Goal: Complete application form

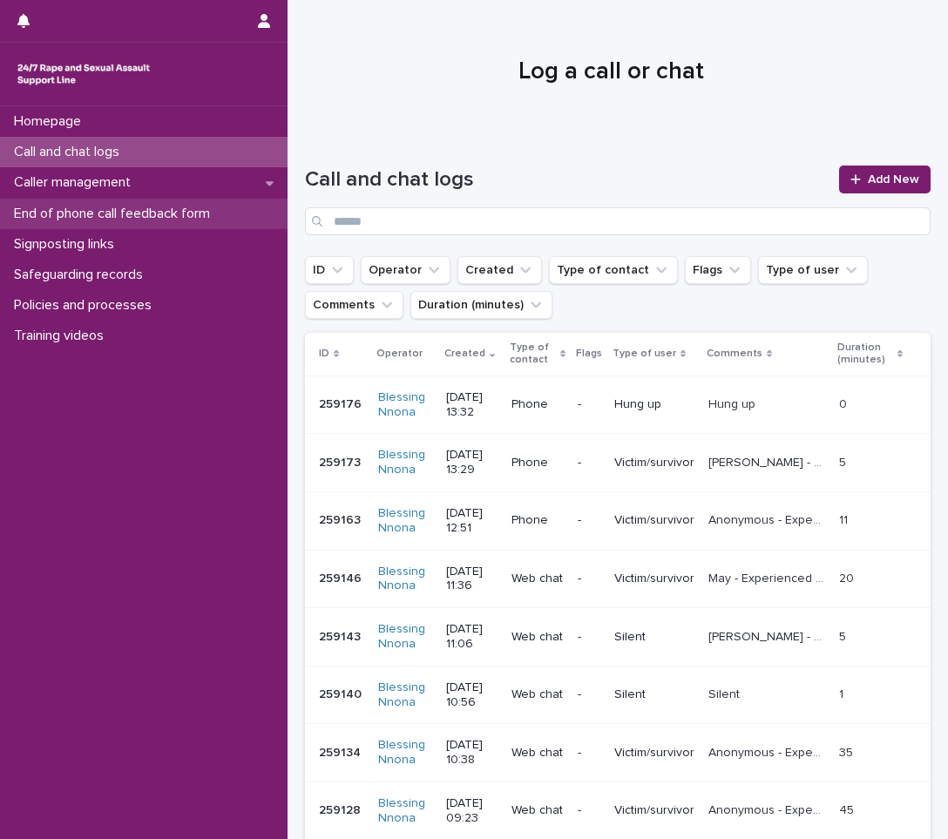
click at [128, 215] on p "End of phone call feedback form" at bounding box center [115, 214] width 217 height 17
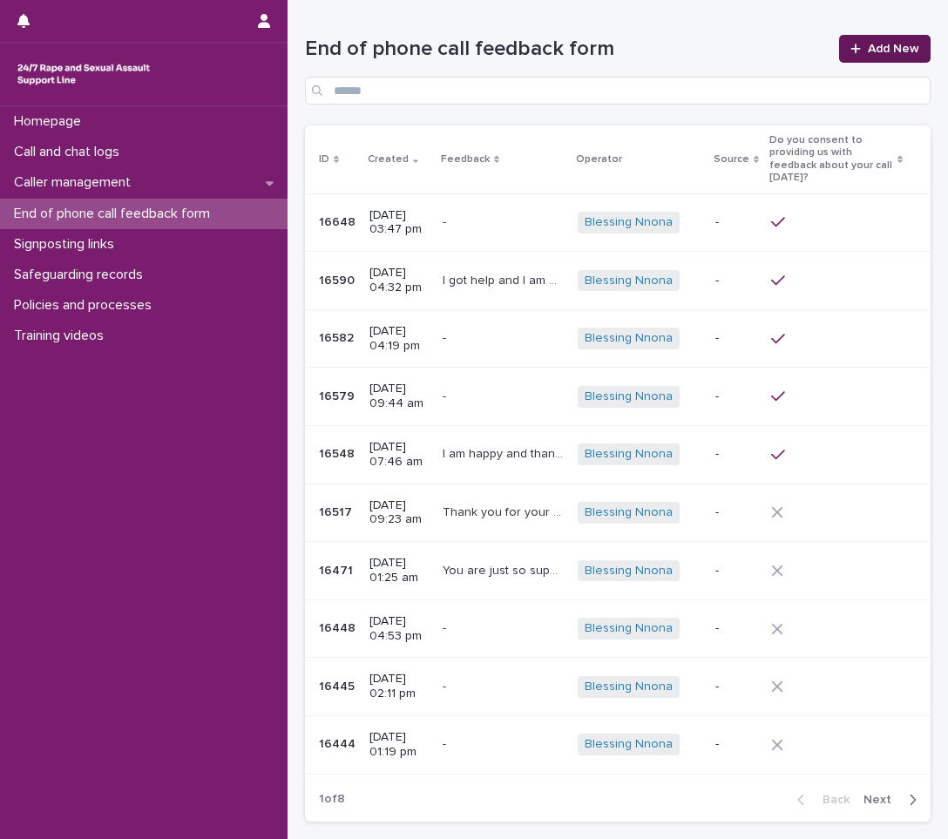
click at [882, 54] on span "Add New" at bounding box center [893, 49] width 51 height 12
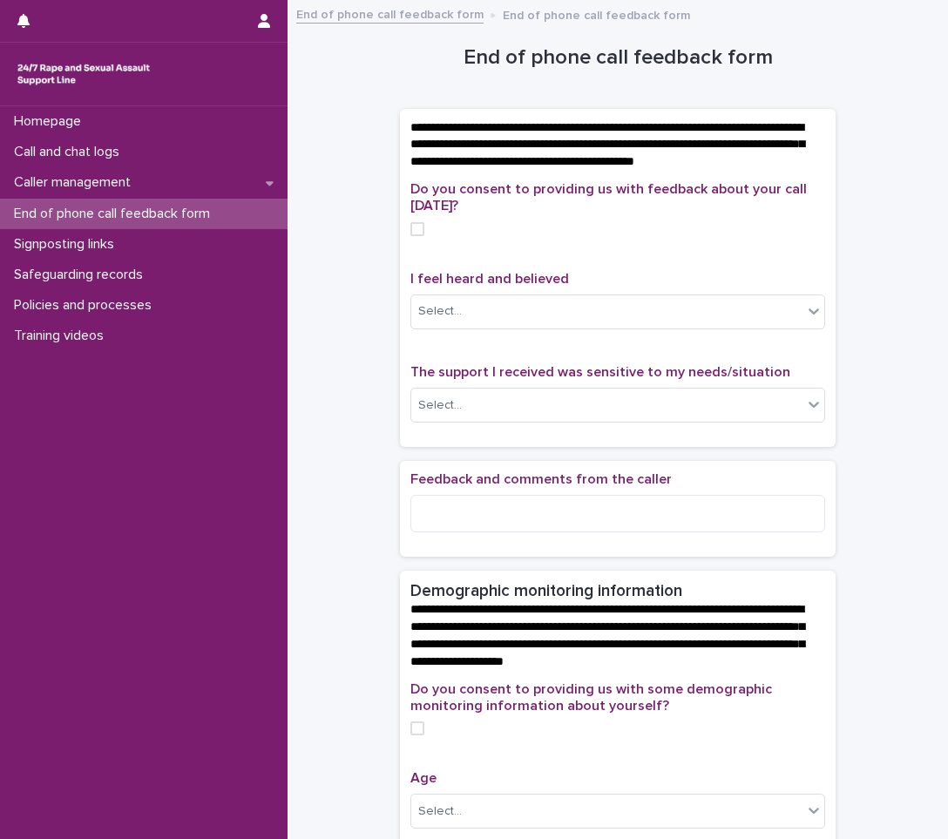
click at [415, 236] on span at bounding box center [417, 229] width 14 height 14
click at [517, 326] on div "Select..." at bounding box center [606, 311] width 391 height 29
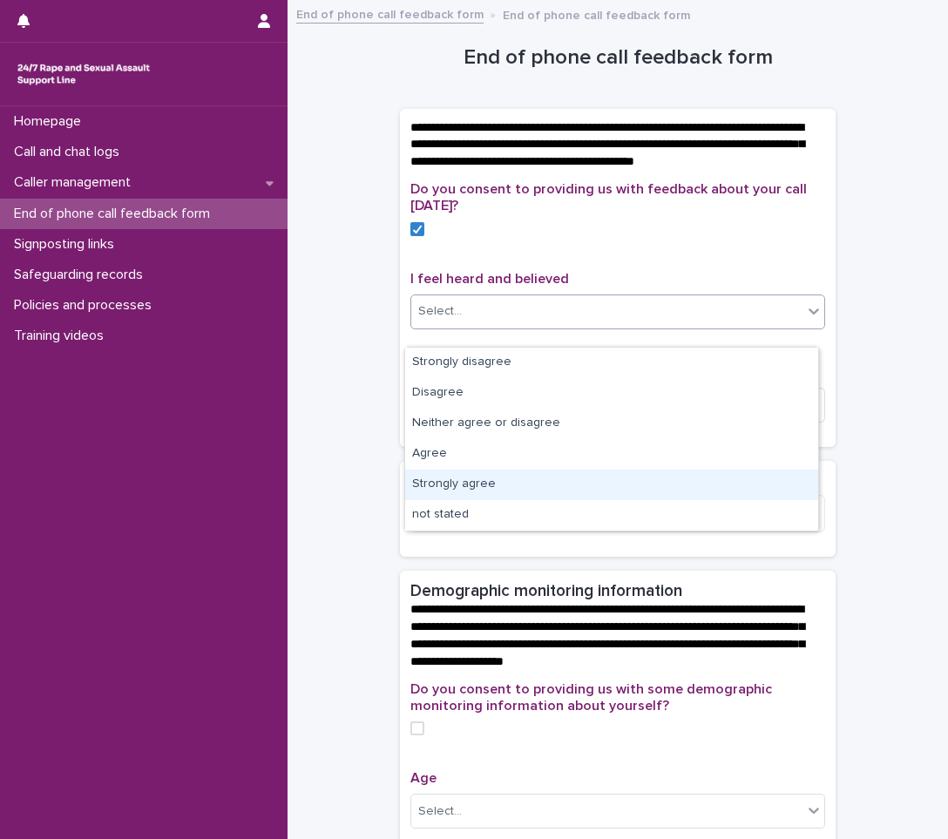
click at [452, 473] on div "Strongly agree" at bounding box center [611, 485] width 413 height 30
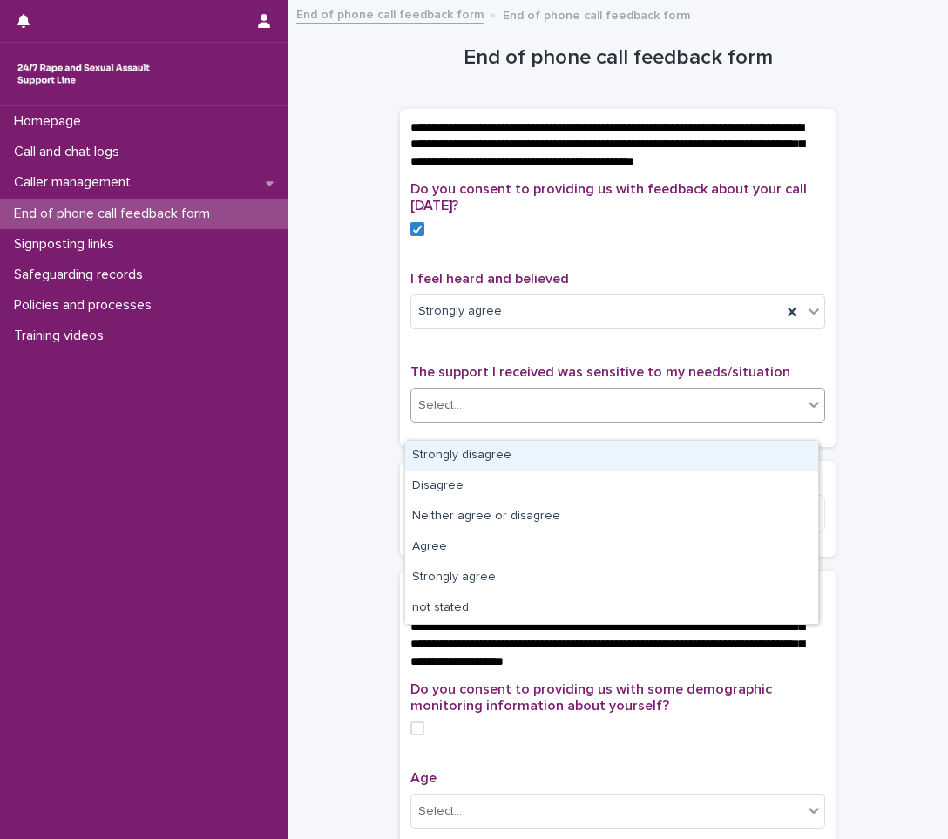
click at [556, 420] on div "Select..." at bounding box center [606, 405] width 391 height 29
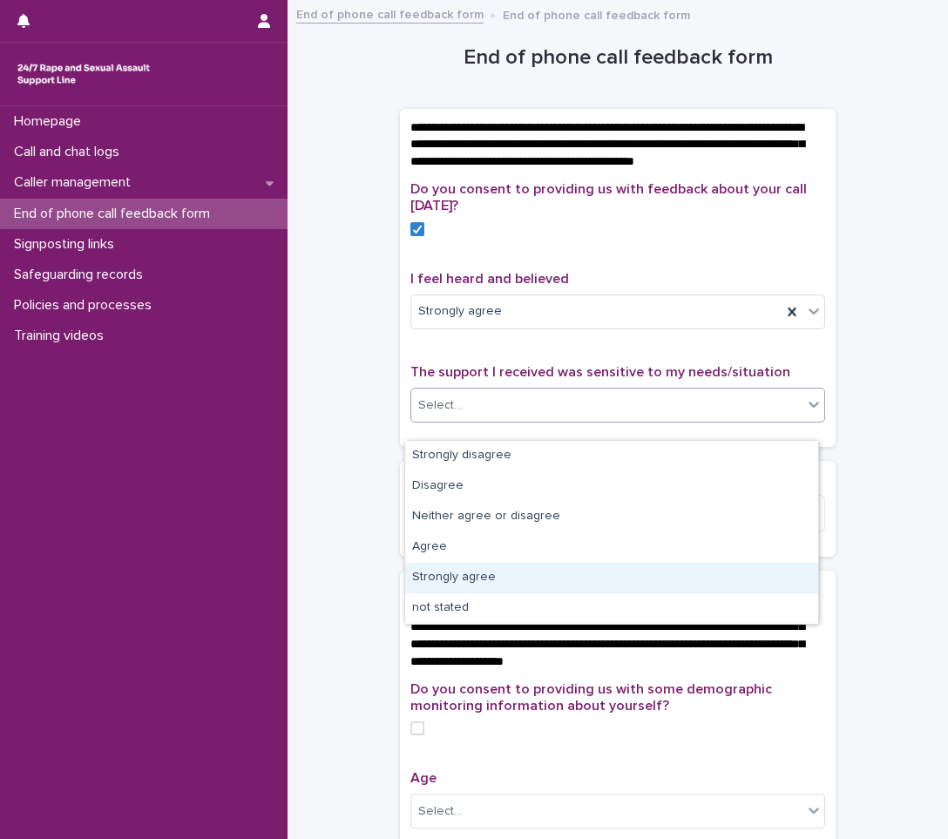
click at [446, 586] on div "Strongly agree" at bounding box center [611, 578] width 413 height 30
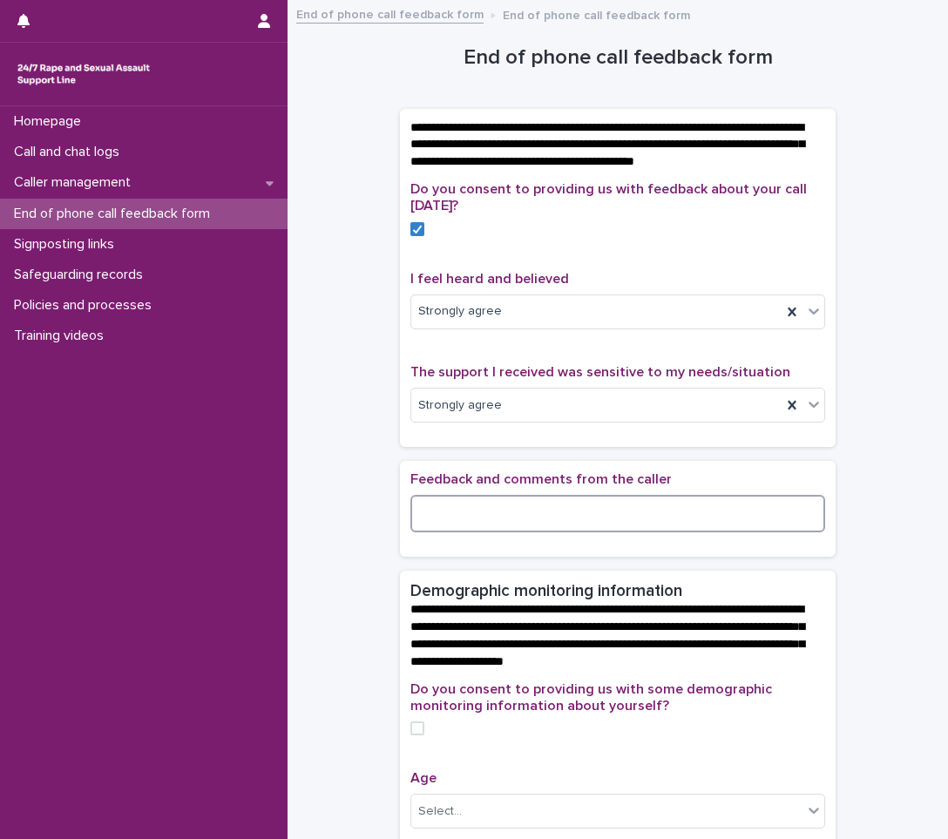
click at [512, 532] on textarea at bounding box center [617, 513] width 415 height 37
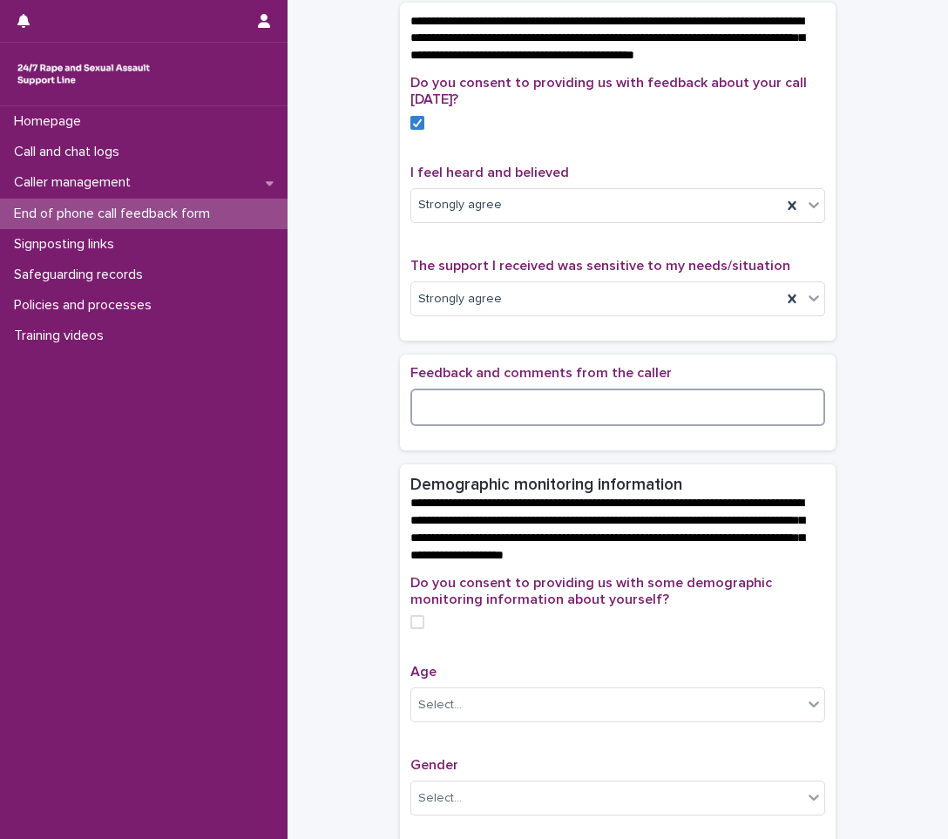
scroll to position [174, 0]
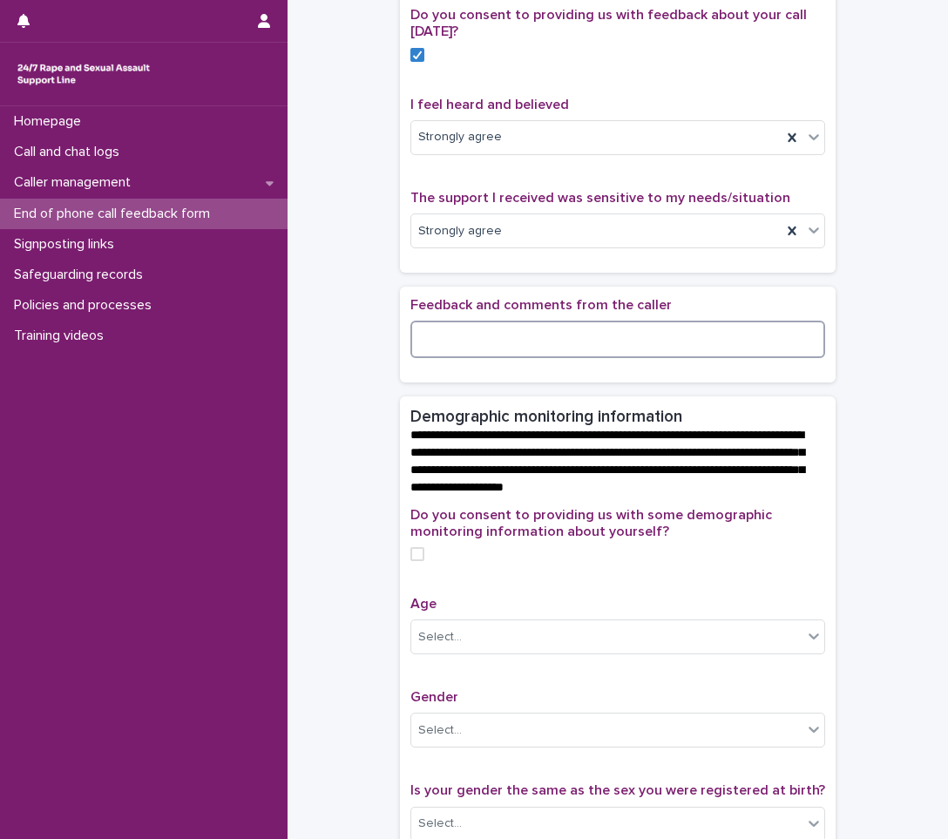
click at [412, 561] on span at bounding box center [417, 554] width 14 height 14
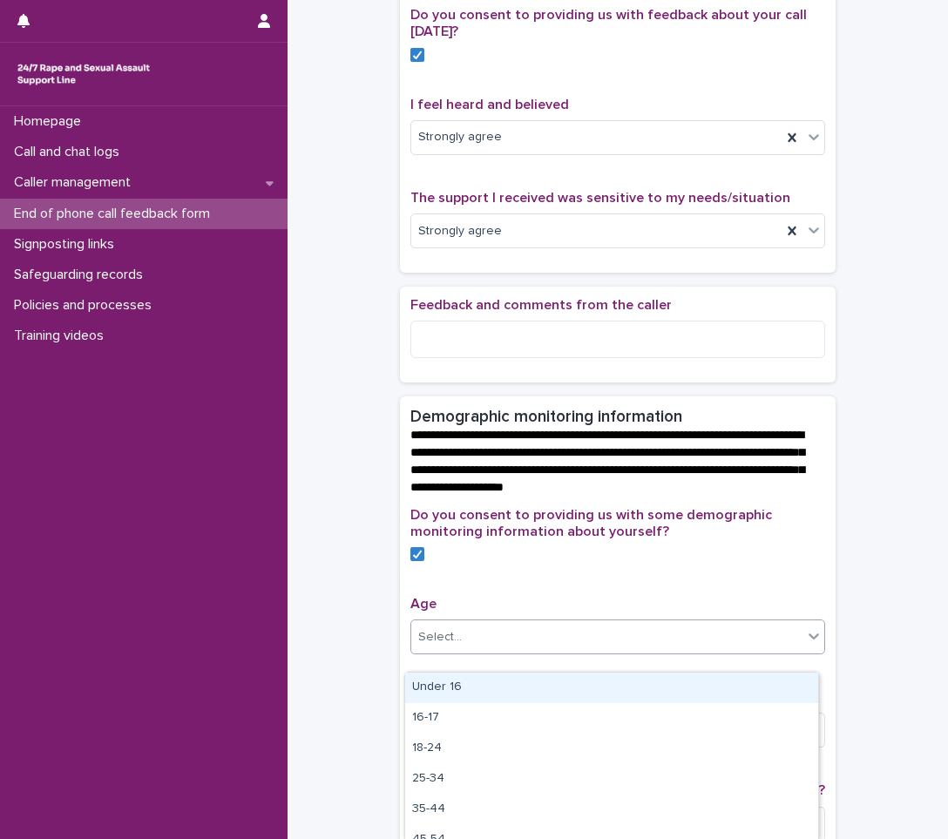
click at [772, 654] on div "Select..." at bounding box center [617, 637] width 415 height 35
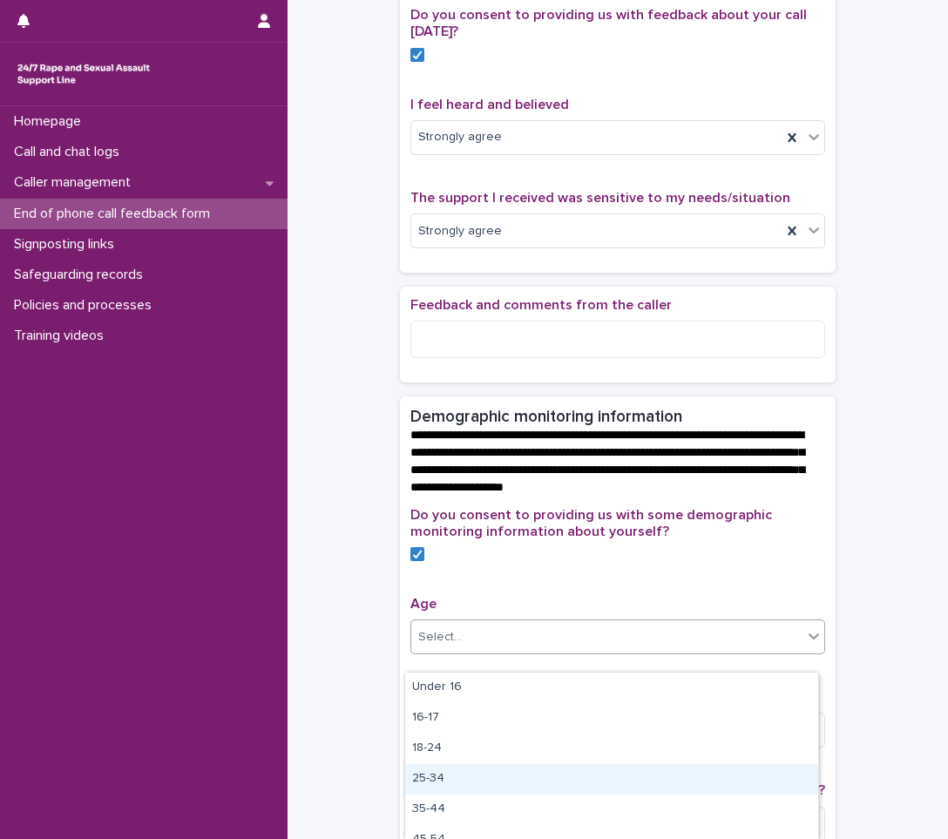
click at [648, 788] on div "25-34" at bounding box center [611, 779] width 413 height 30
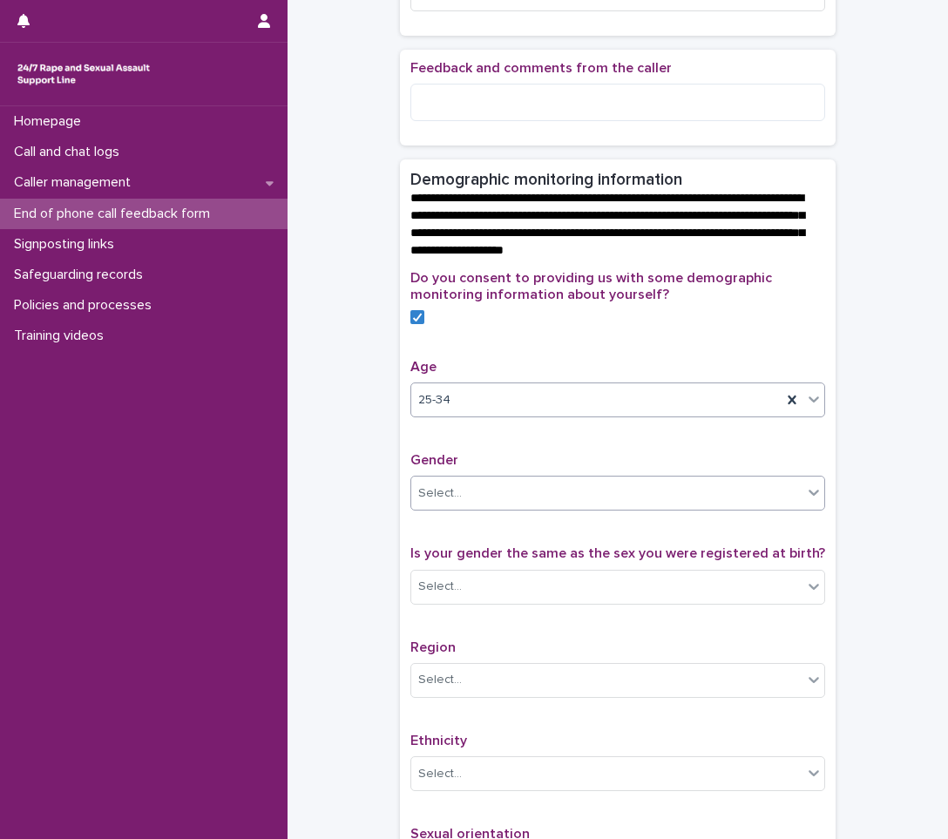
scroll to position [436, 0]
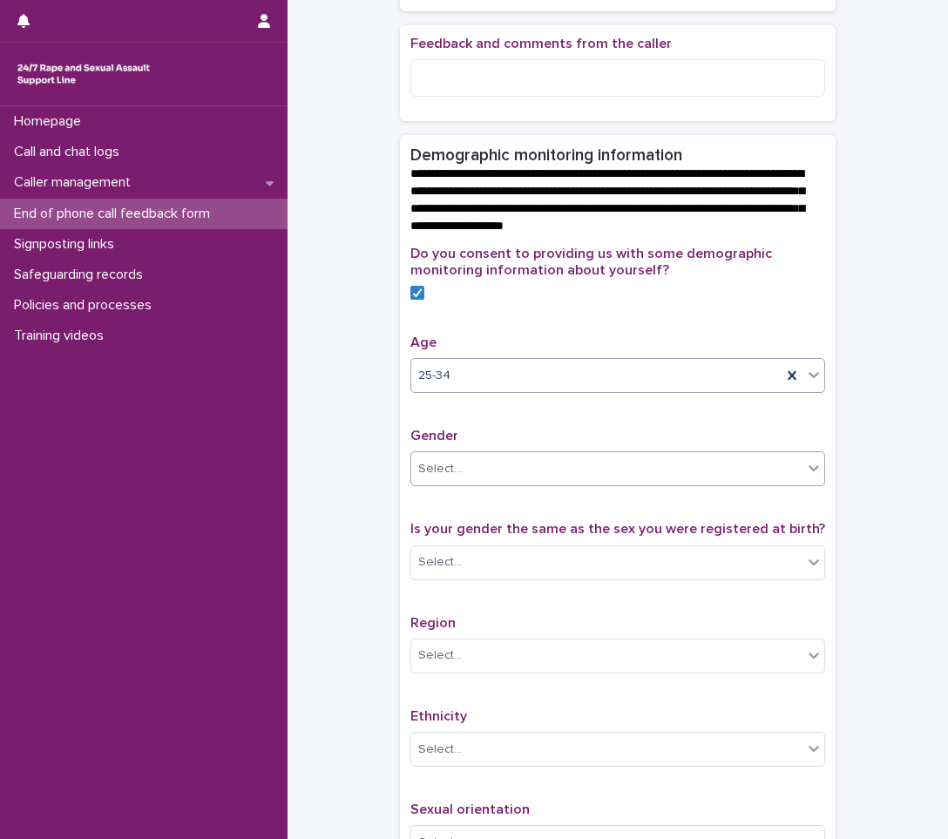
click at [511, 482] on div "Select..." at bounding box center [606, 469] width 391 height 29
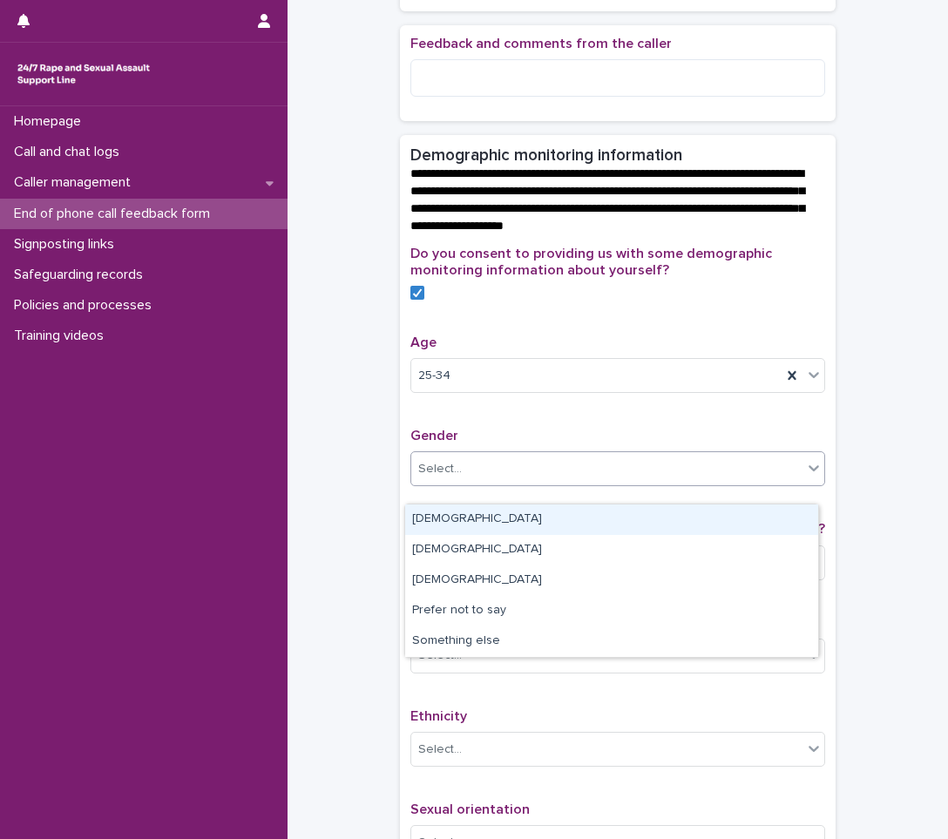
click at [470, 528] on div "[DEMOGRAPHIC_DATA]" at bounding box center [611, 520] width 413 height 30
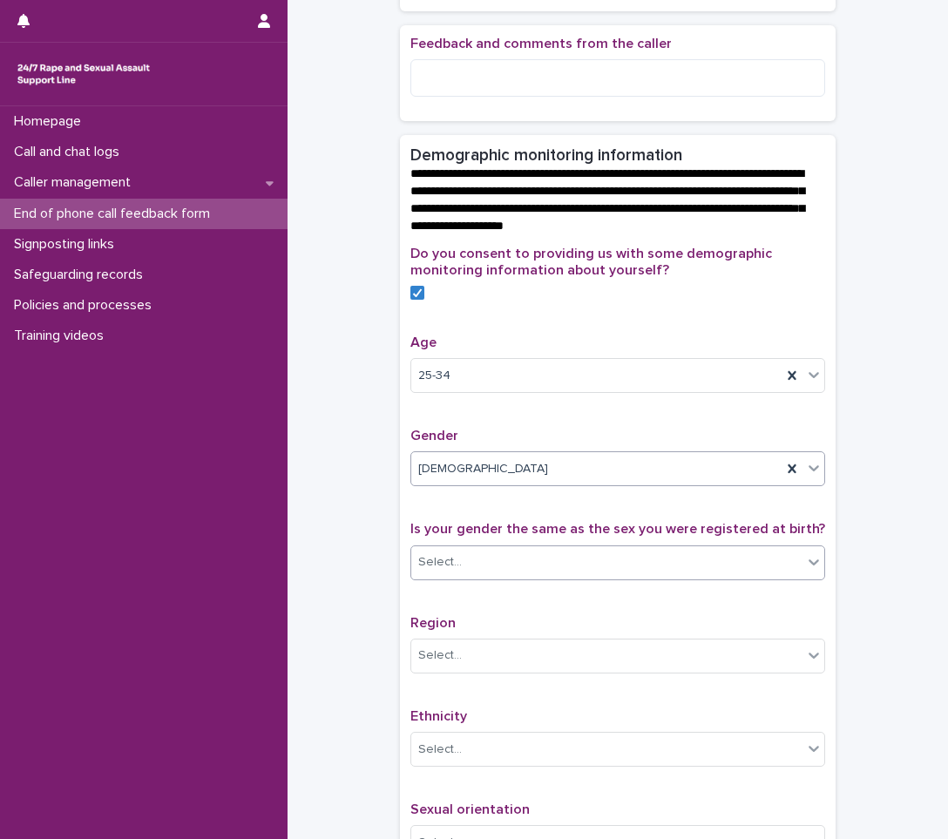
click at [514, 573] on div "Select..." at bounding box center [606, 562] width 391 height 29
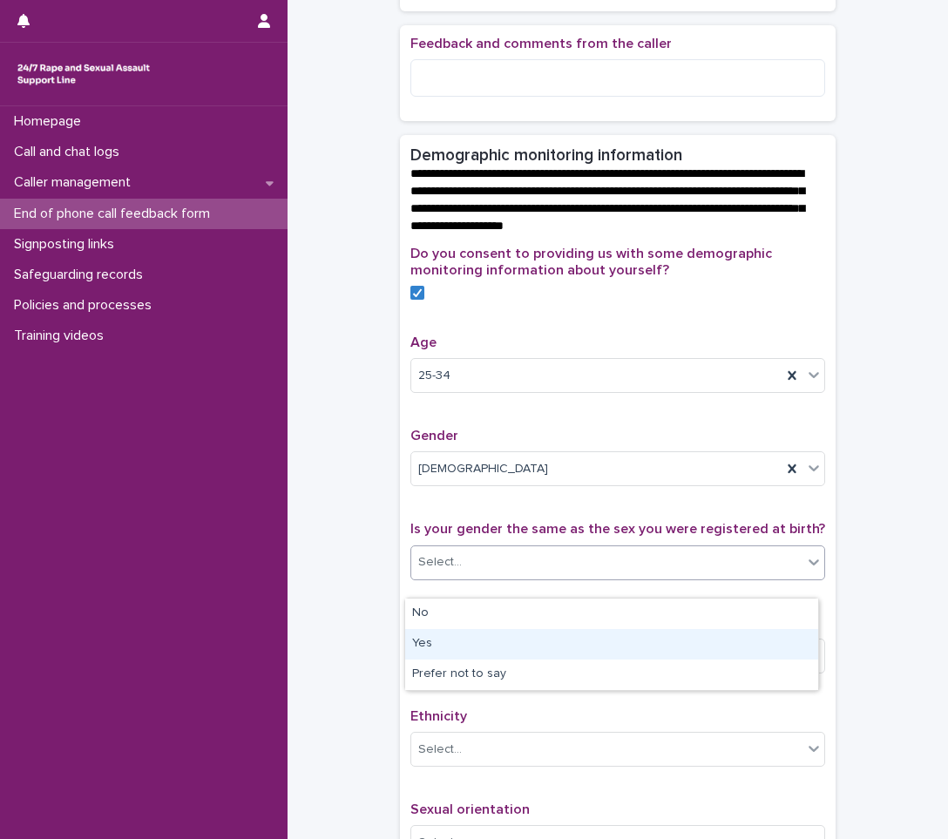
drag, startPoint x: 482, startPoint y: 626, endPoint x: 478, endPoint y: 642, distance: 16.9
click at [478, 642] on div "Yes" at bounding box center [611, 644] width 413 height 30
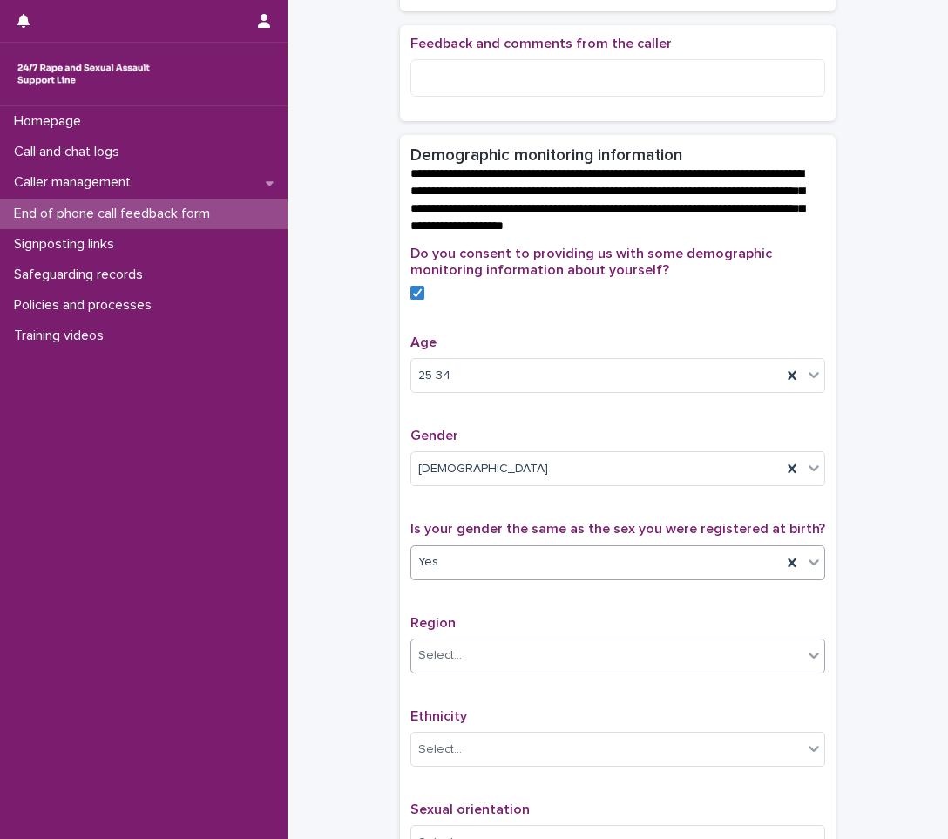
click at [480, 670] on div "Select..." at bounding box center [606, 655] width 391 height 29
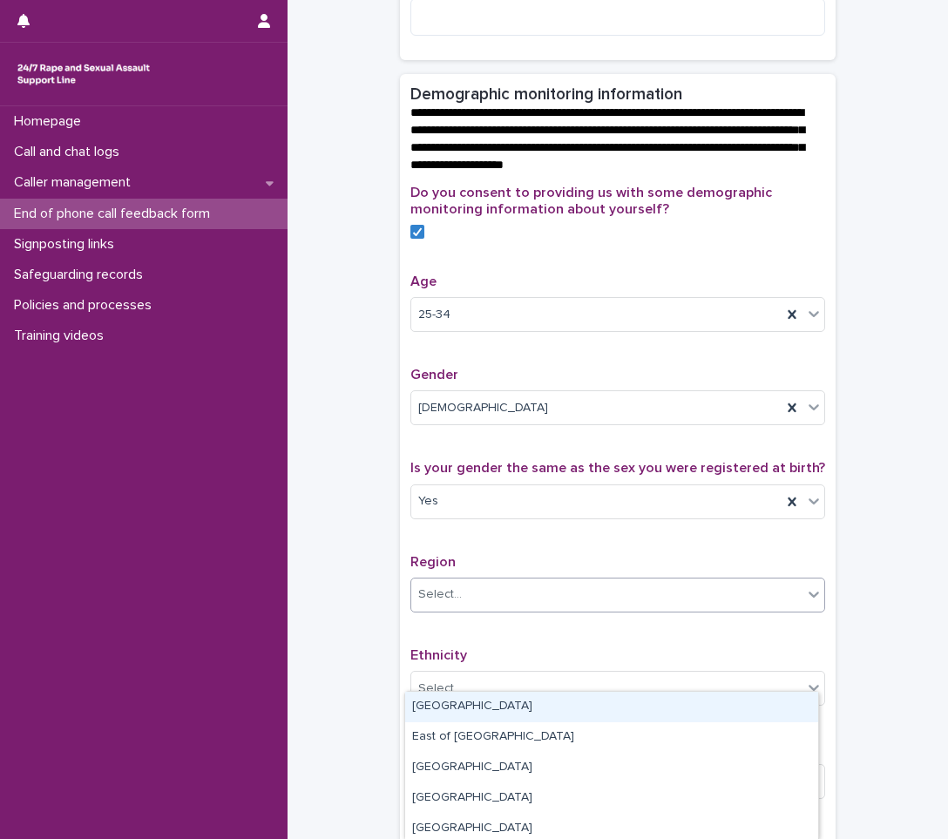
scroll to position [523, 0]
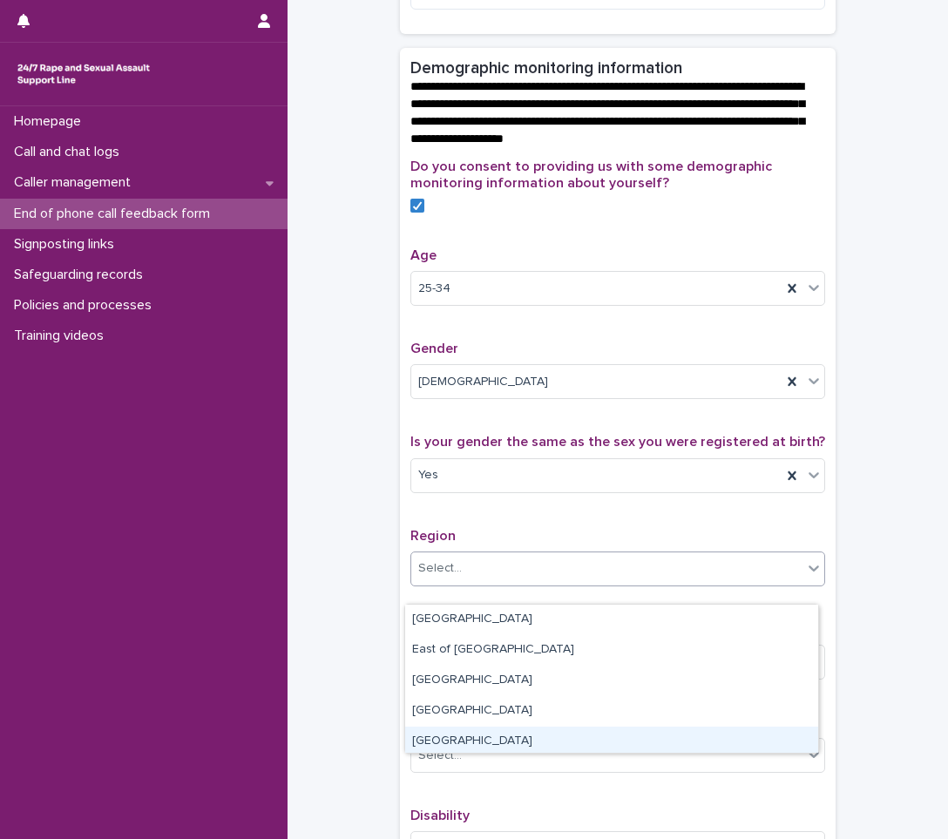
click at [472, 787] on div "Sexual orientation Select..." at bounding box center [617, 751] width 415 height 72
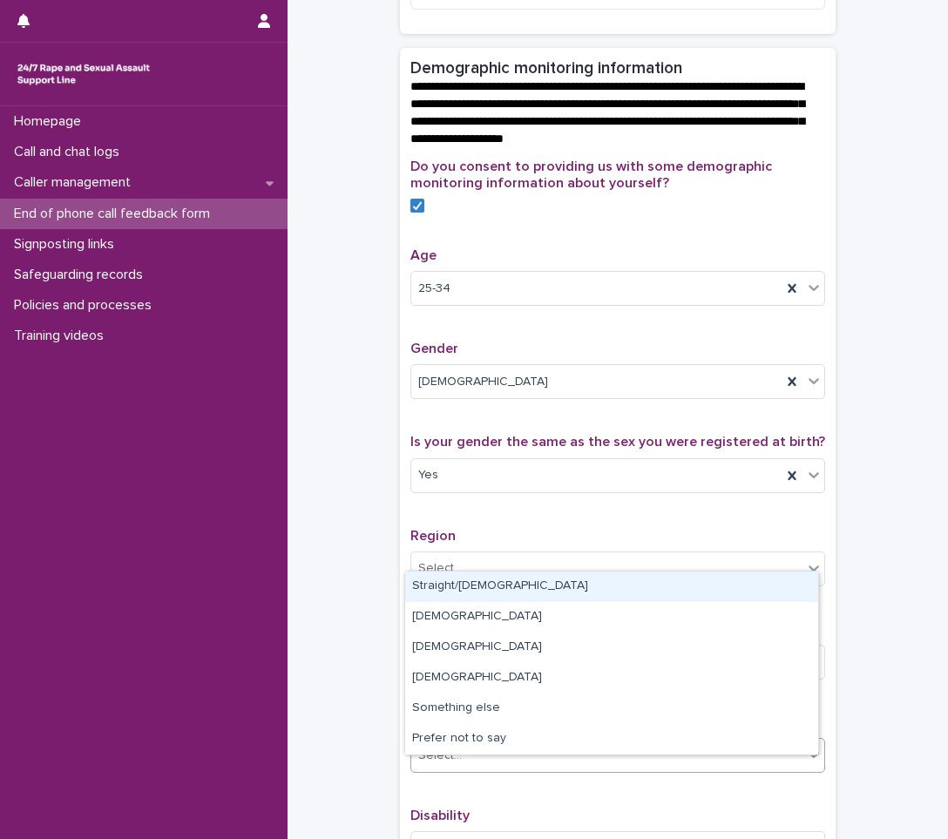
click at [474, 770] on div "Select..." at bounding box center [606, 756] width 391 height 29
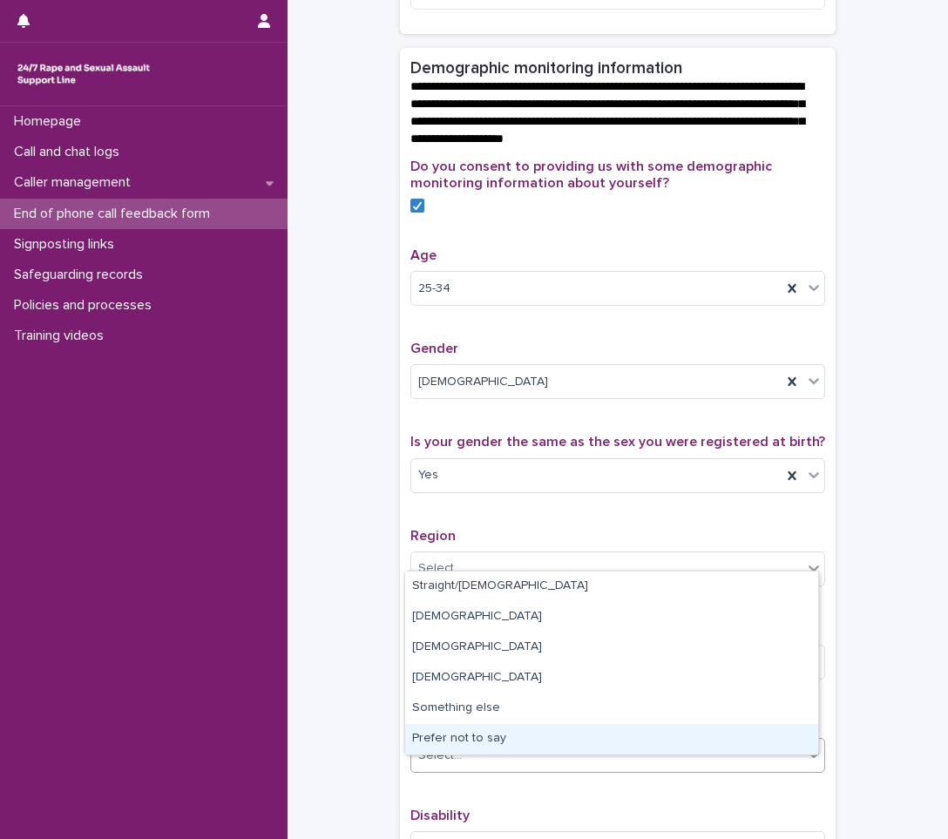
scroll to position [610, 0]
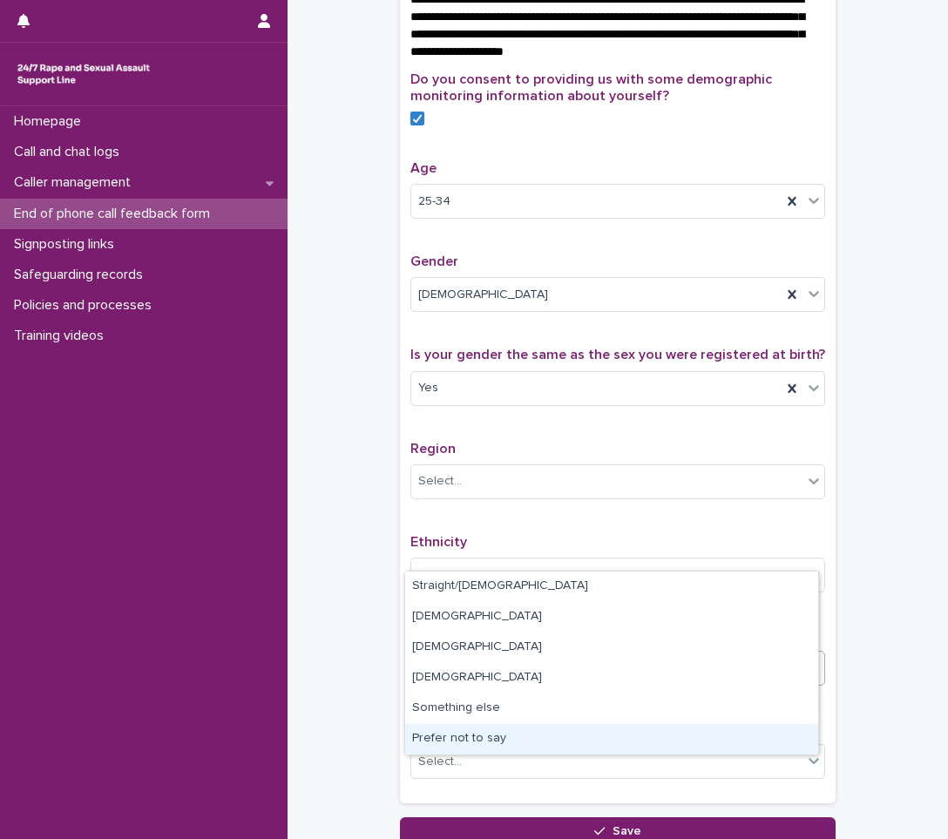
click at [319, 703] on div "**********" at bounding box center [618, 123] width 626 height 1446
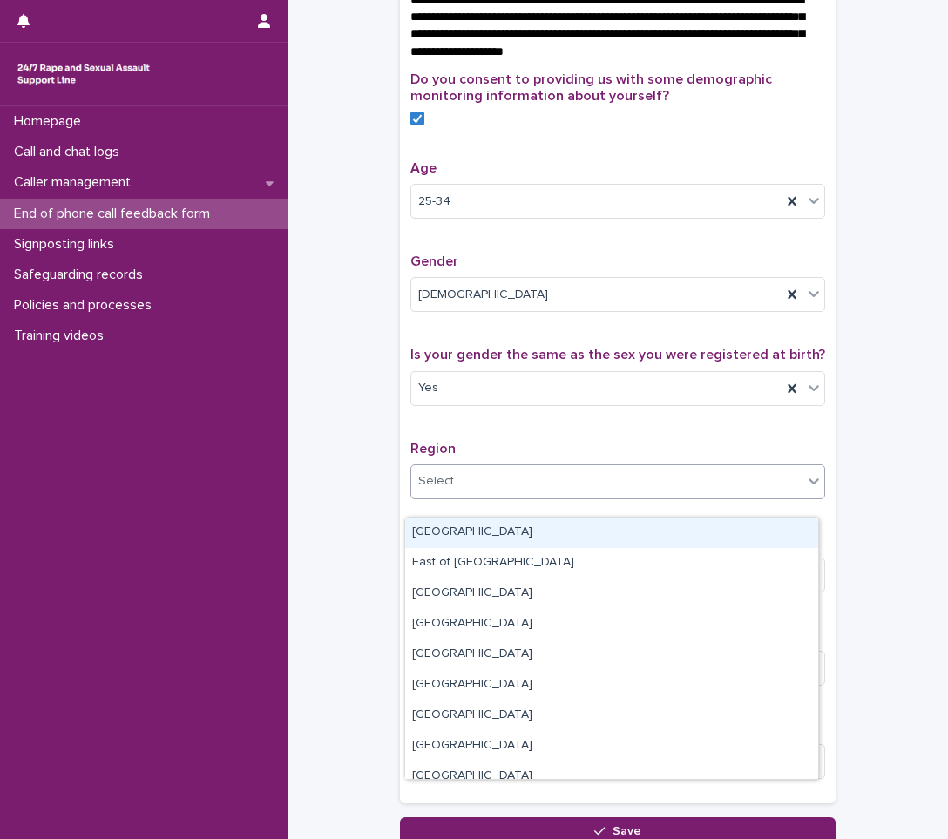
click at [472, 492] on div "Select..." at bounding box center [606, 481] width 391 height 29
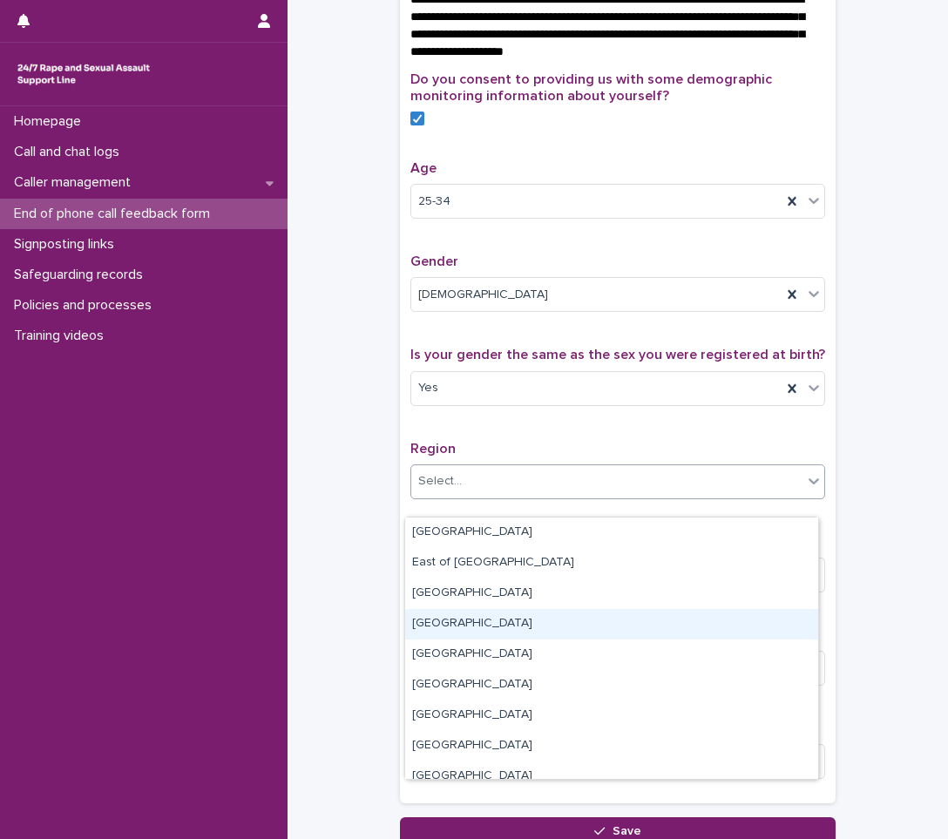
scroll to position [105, 0]
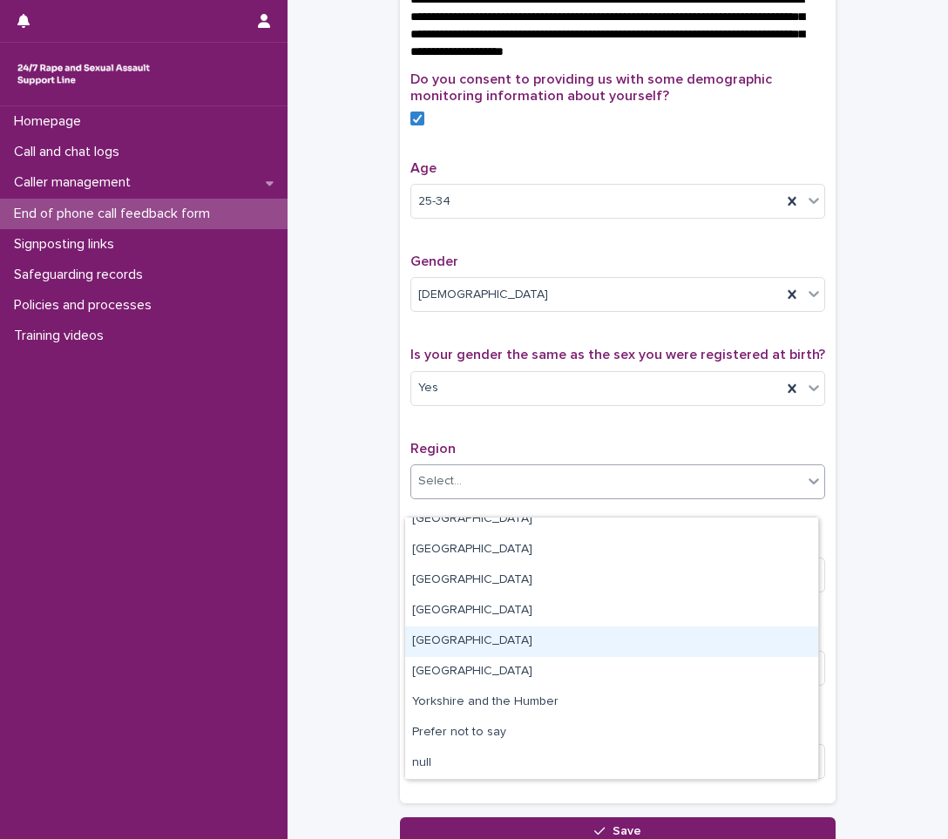
click at [432, 650] on div "[GEOGRAPHIC_DATA]" at bounding box center [611, 642] width 413 height 30
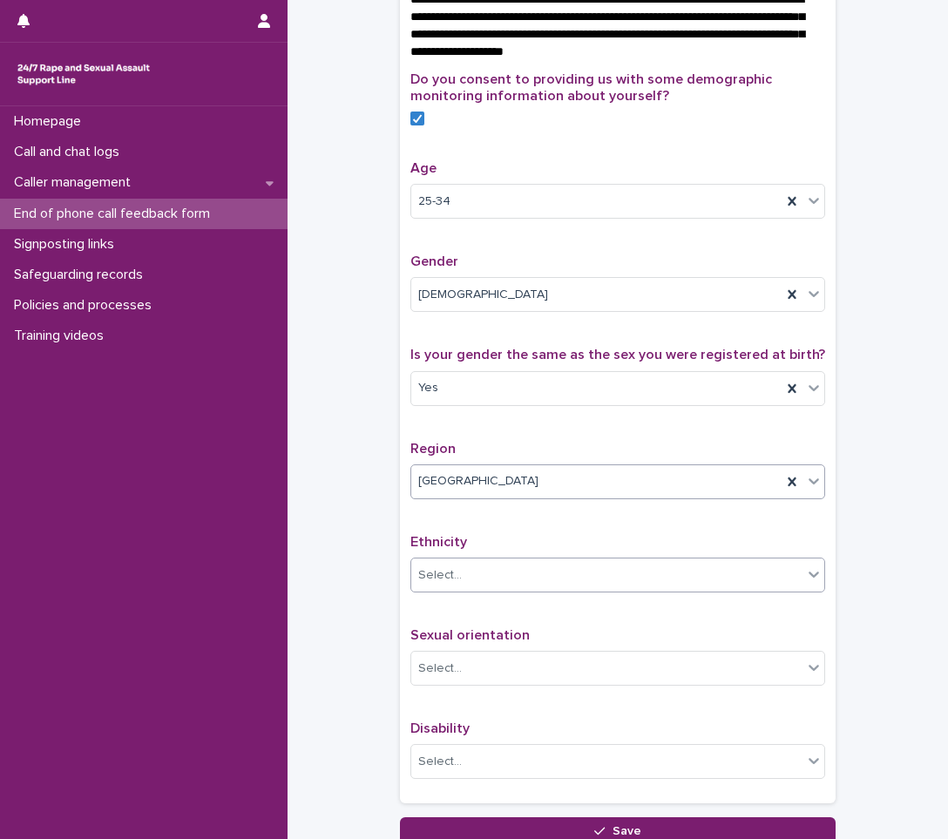
click at [464, 590] on div "Select..." at bounding box center [606, 575] width 391 height 29
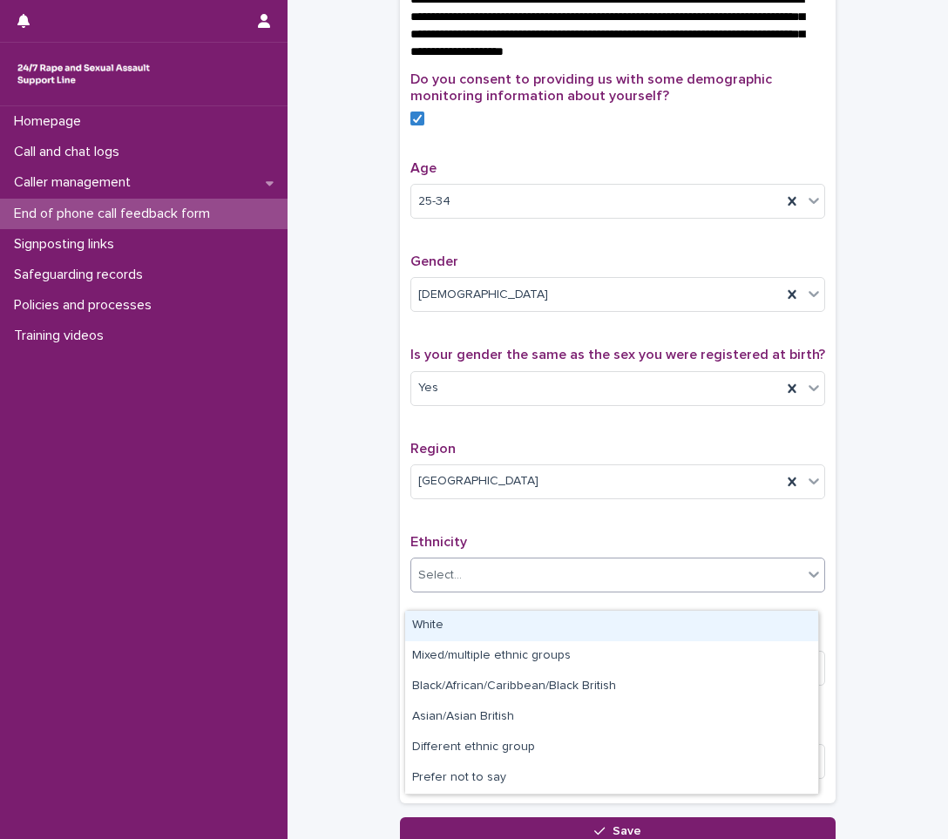
click at [447, 615] on div "White" at bounding box center [611, 626] width 413 height 30
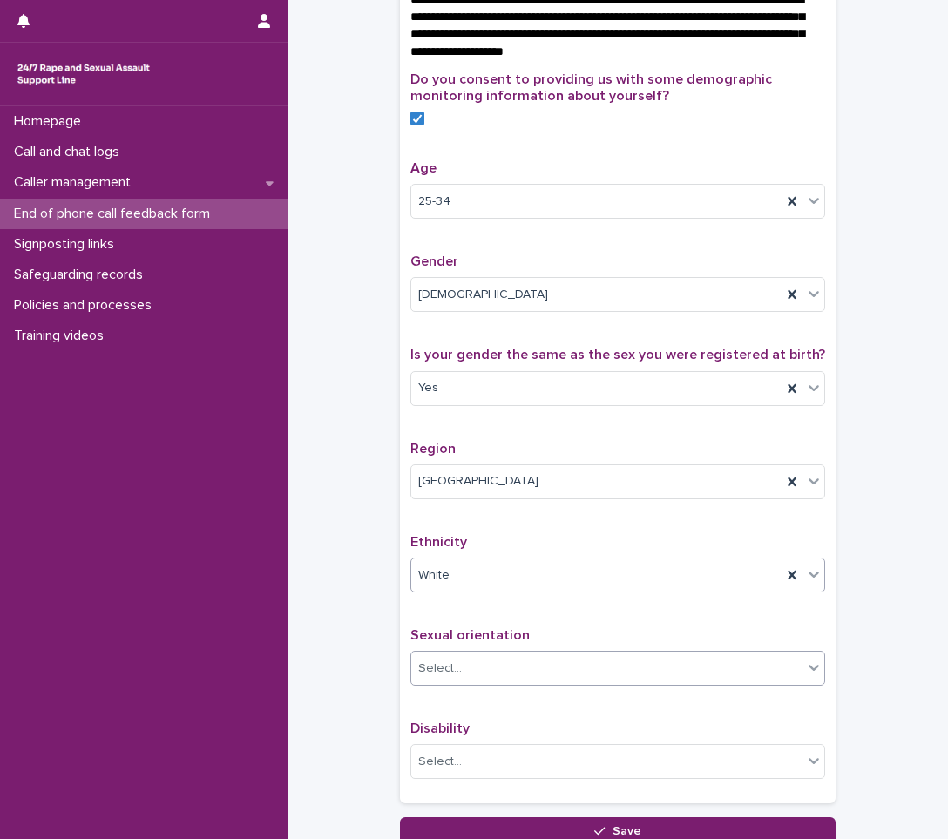
click at [568, 683] on div "Select..." at bounding box center [606, 668] width 391 height 29
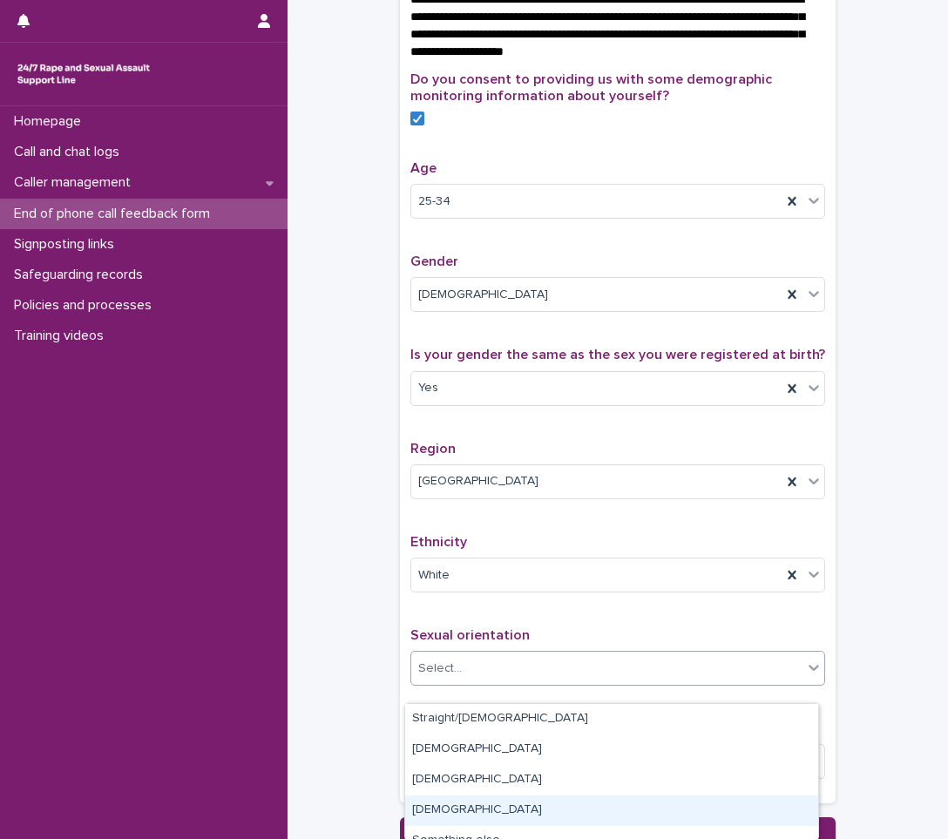
scroll to position [47, 0]
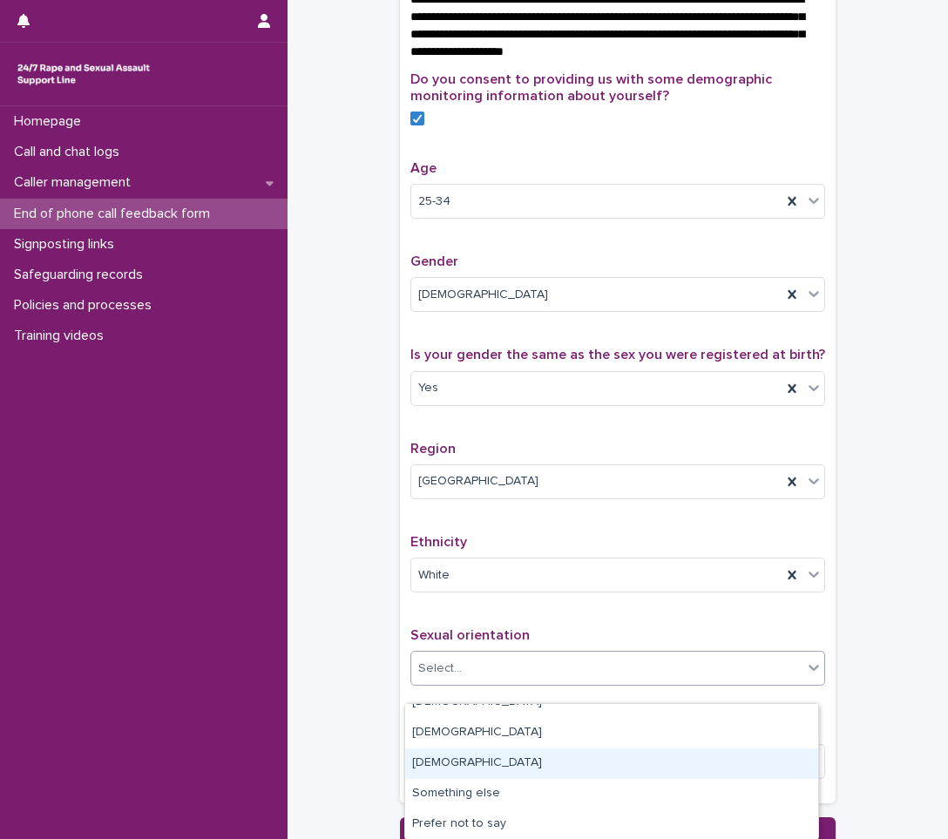
click at [506, 762] on div "[DEMOGRAPHIC_DATA]" at bounding box center [611, 764] width 413 height 30
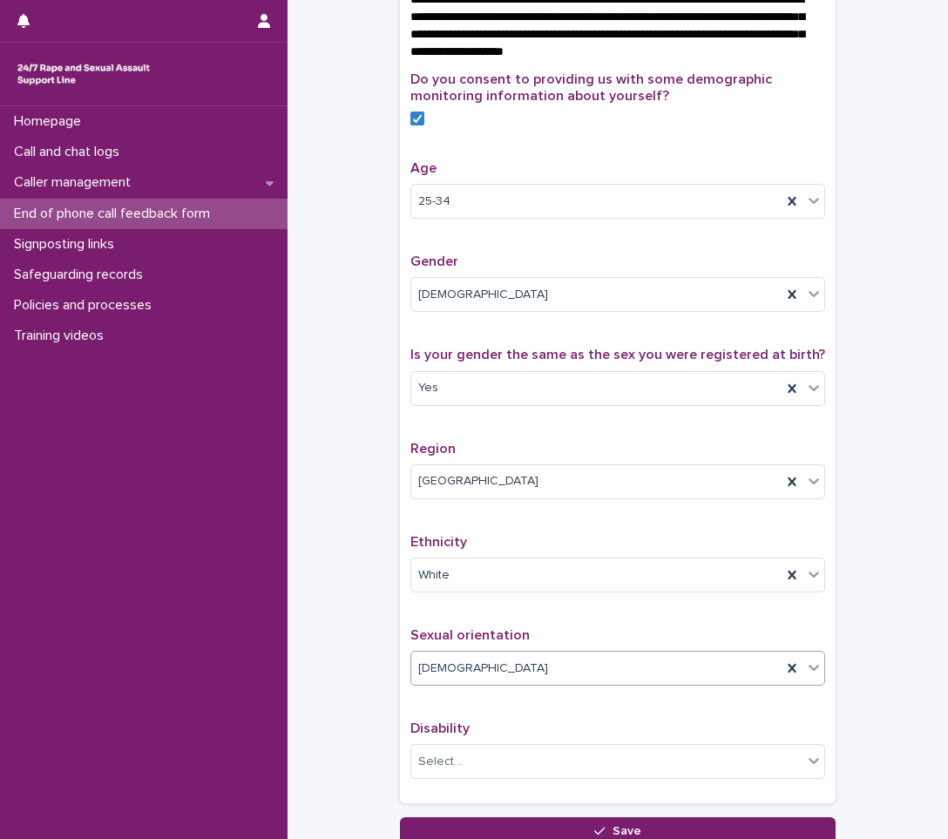
scroll to position [697, 0]
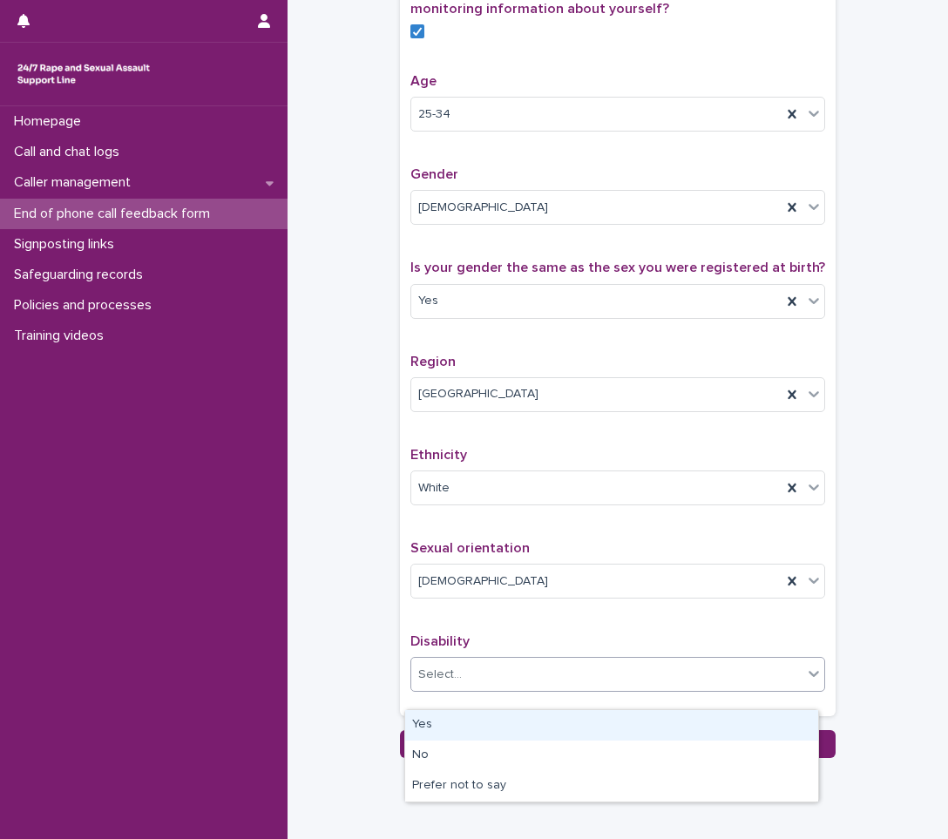
click at [449, 689] on div "Select..." at bounding box center [606, 675] width 391 height 29
click at [444, 718] on div "Yes" at bounding box center [611, 725] width 413 height 30
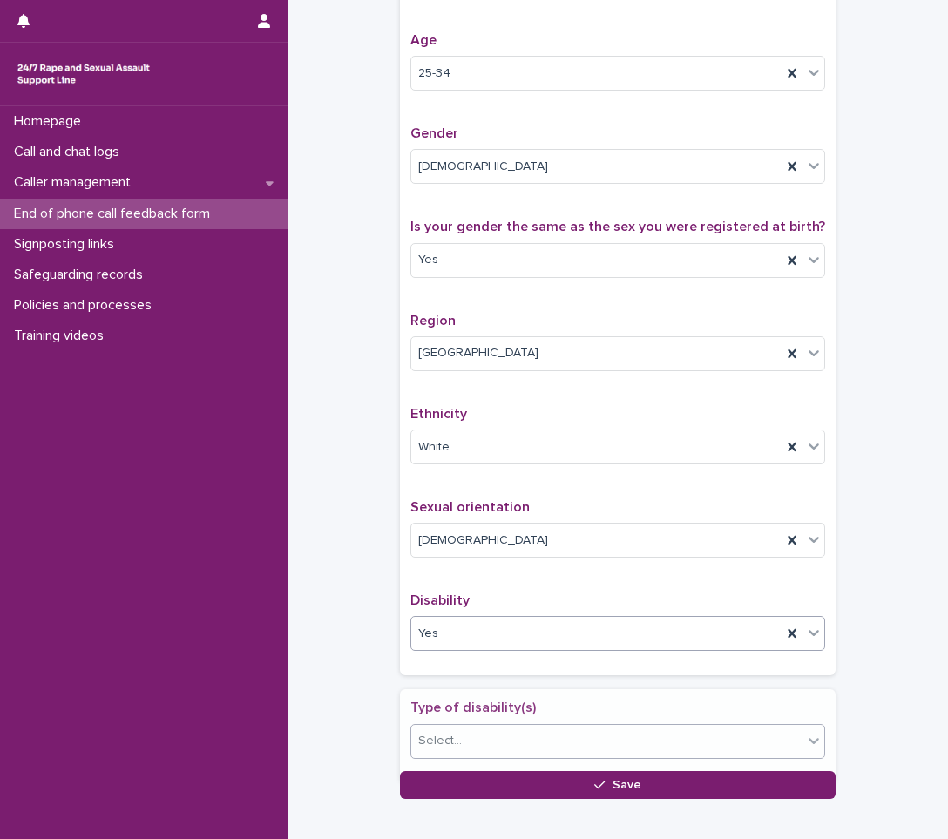
scroll to position [750, 0]
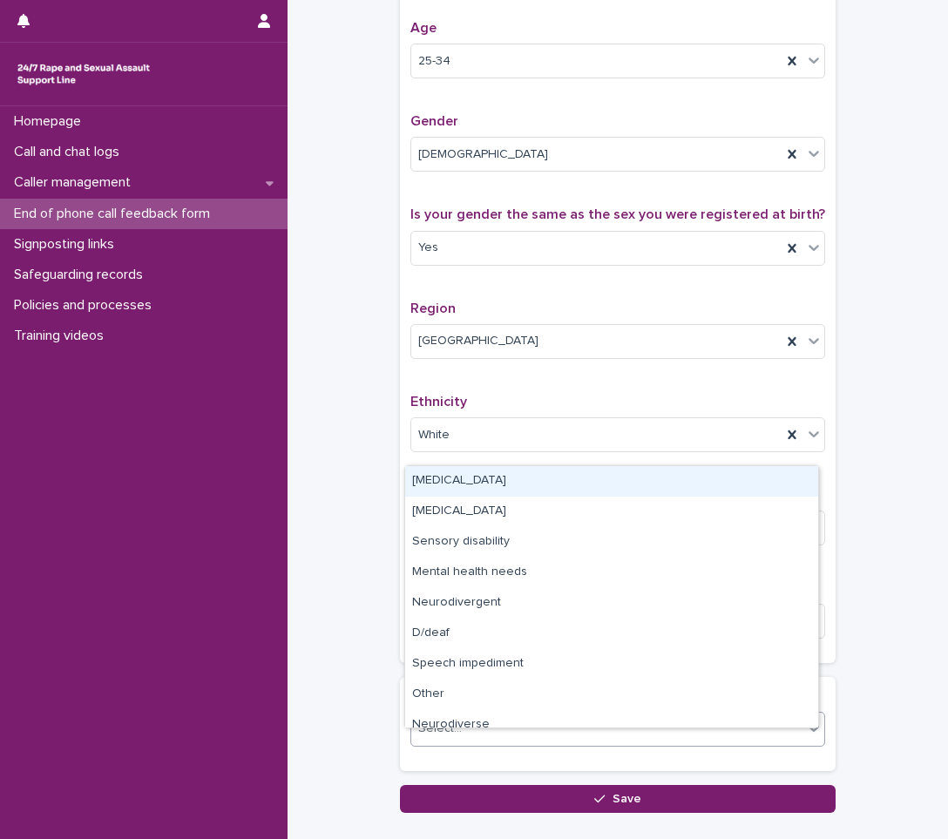
click at [515, 743] on div "Select..." at bounding box center [606, 729] width 391 height 29
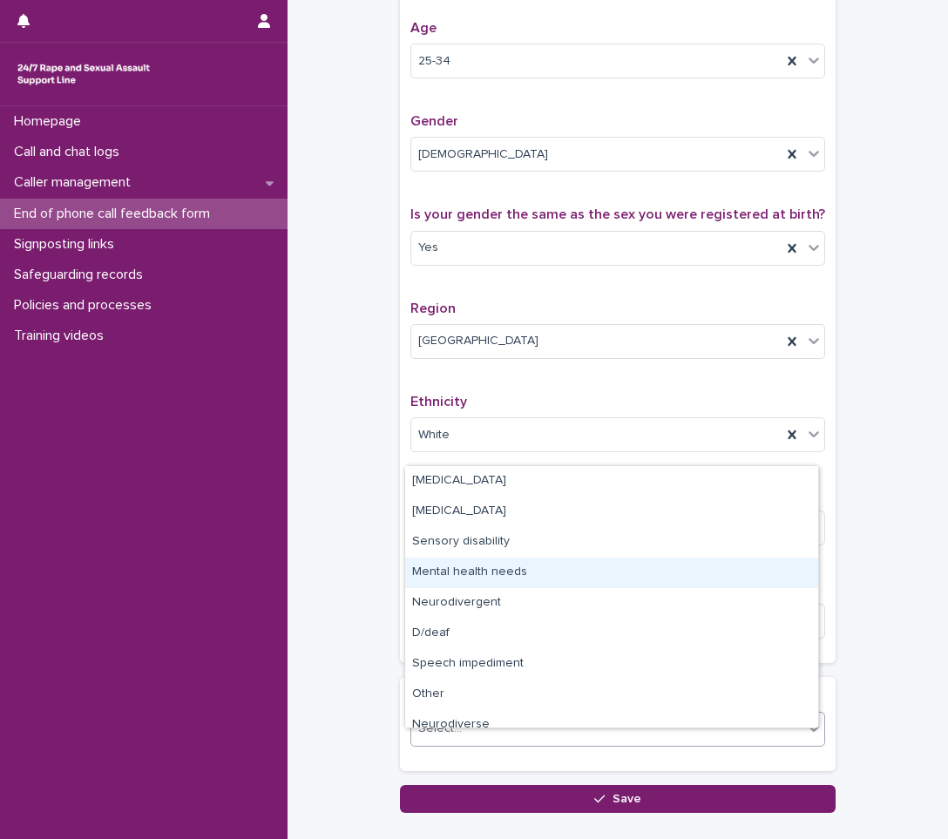
click at [504, 581] on div "Mental health needs" at bounding box center [611, 573] width 413 height 30
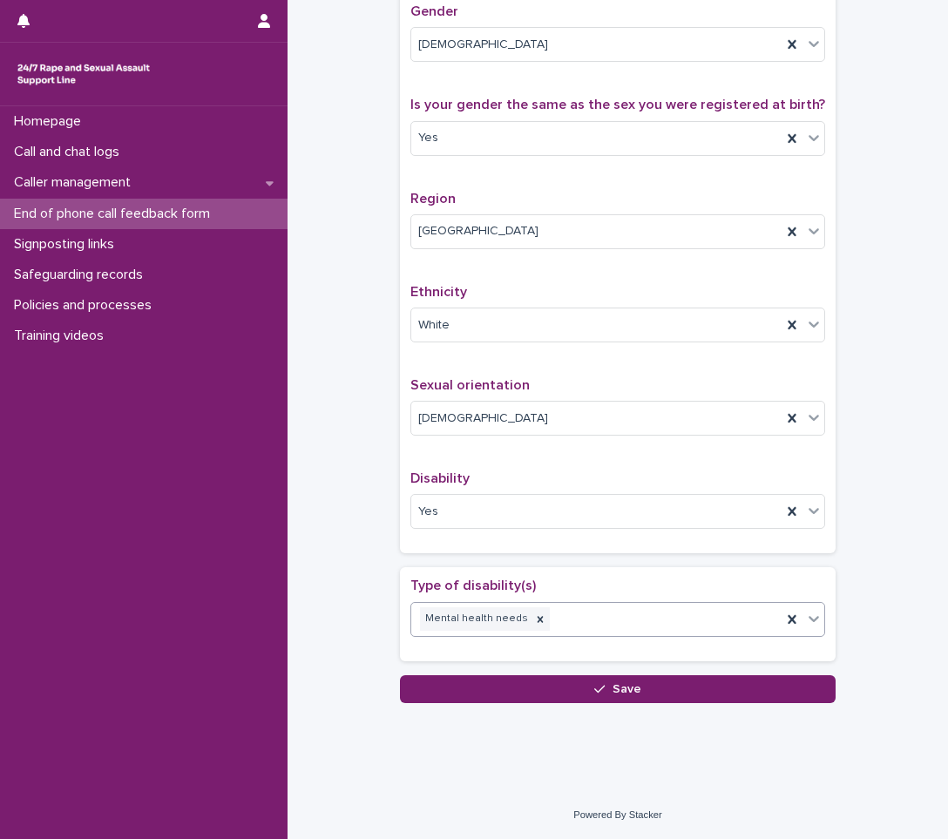
scroll to position [877, 0]
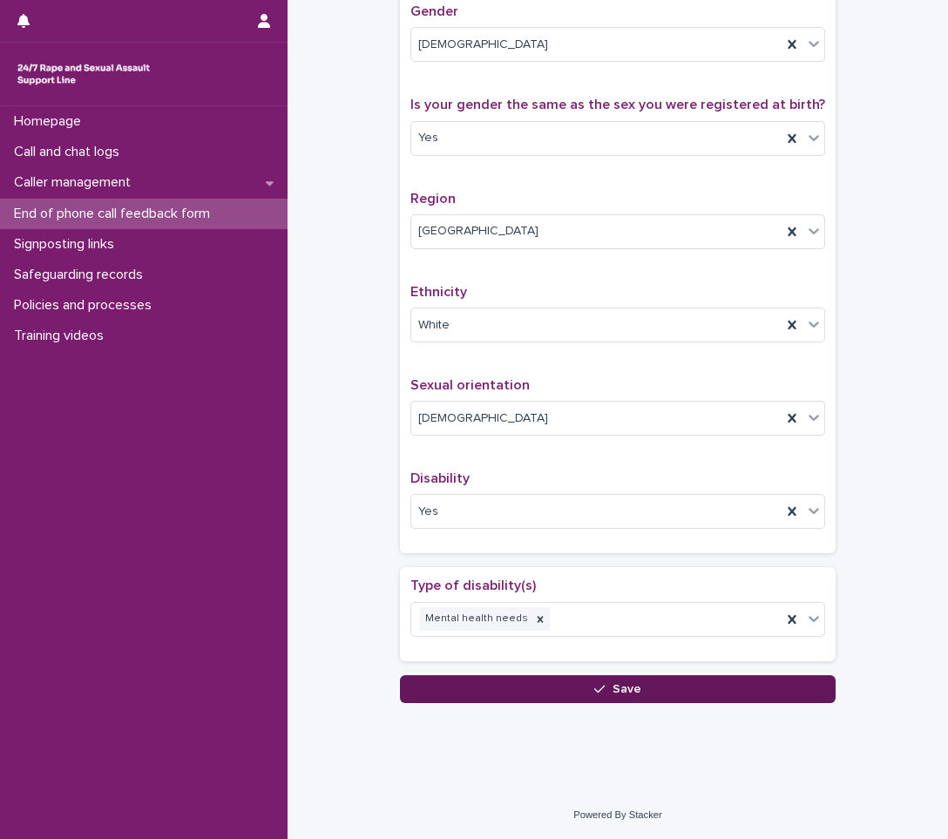
click at [521, 695] on button "Save" at bounding box center [618, 689] width 436 height 28
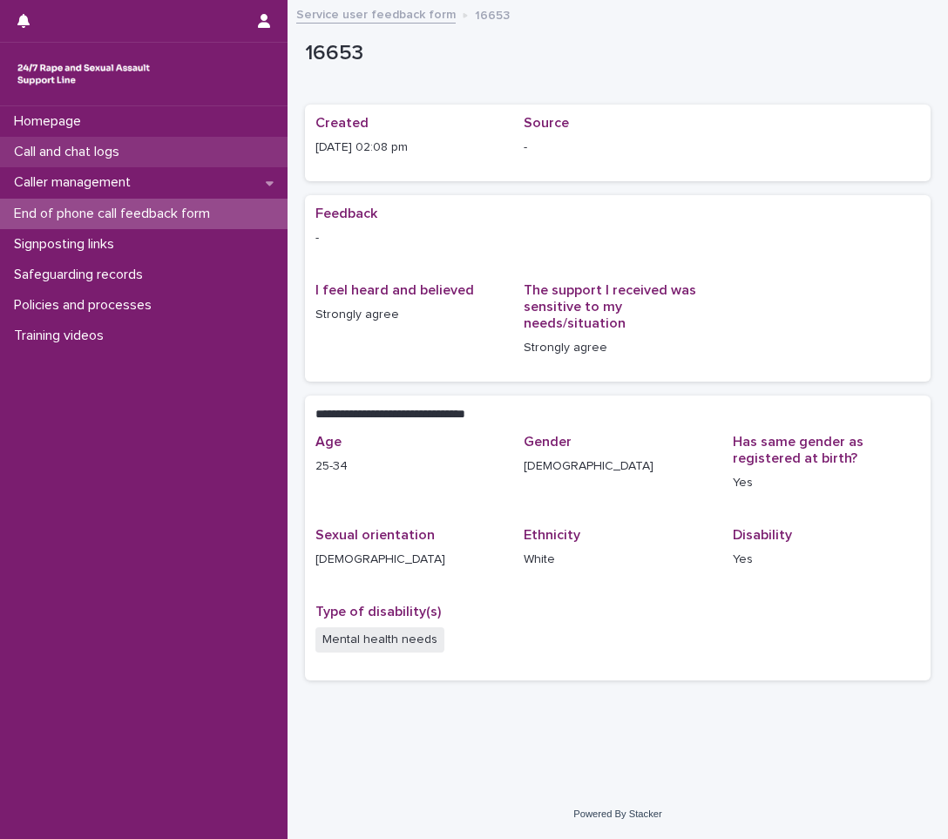
click at [153, 141] on div "Call and chat logs" at bounding box center [144, 152] width 288 height 30
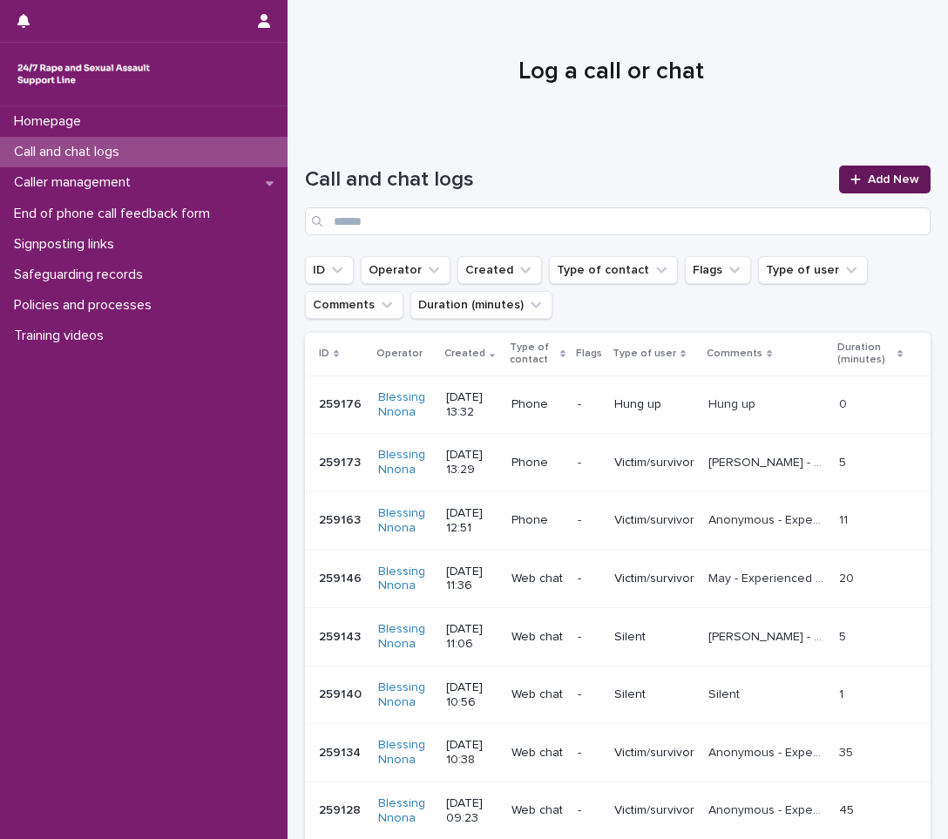
click at [864, 171] on link "Add New" at bounding box center [884, 180] width 91 height 28
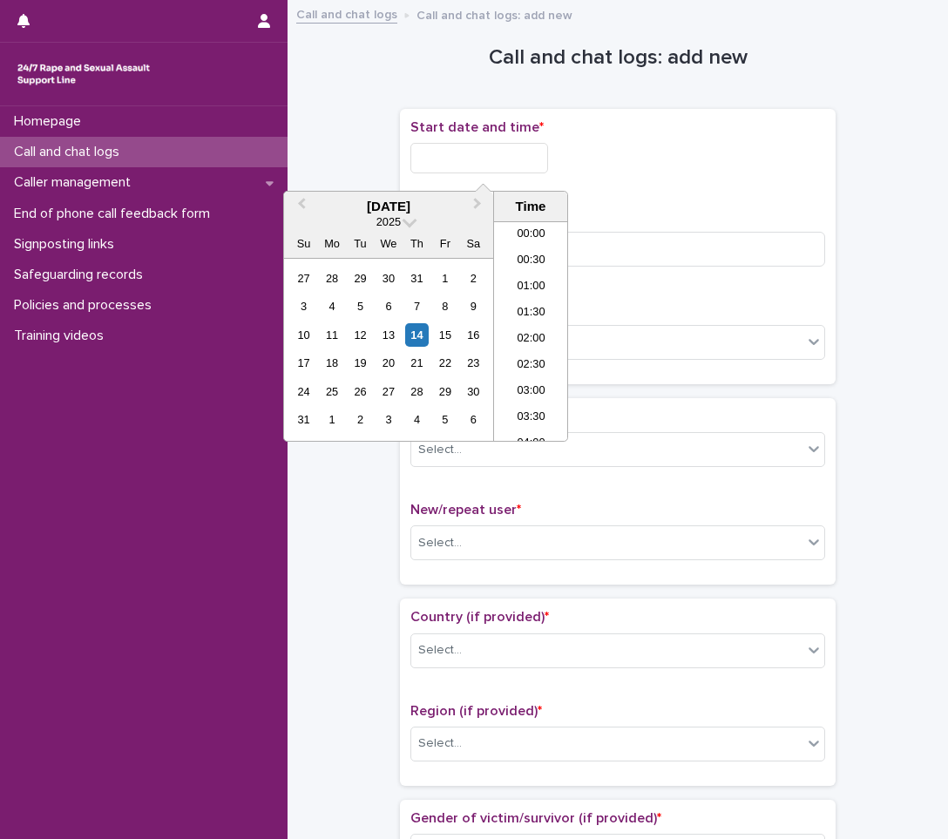
click at [457, 172] on input "text" at bounding box center [479, 158] width 138 height 30
click at [410, 334] on div "14" at bounding box center [417, 335] width 24 height 24
click at [538, 274] on li "13:00" at bounding box center [531, 279] width 74 height 26
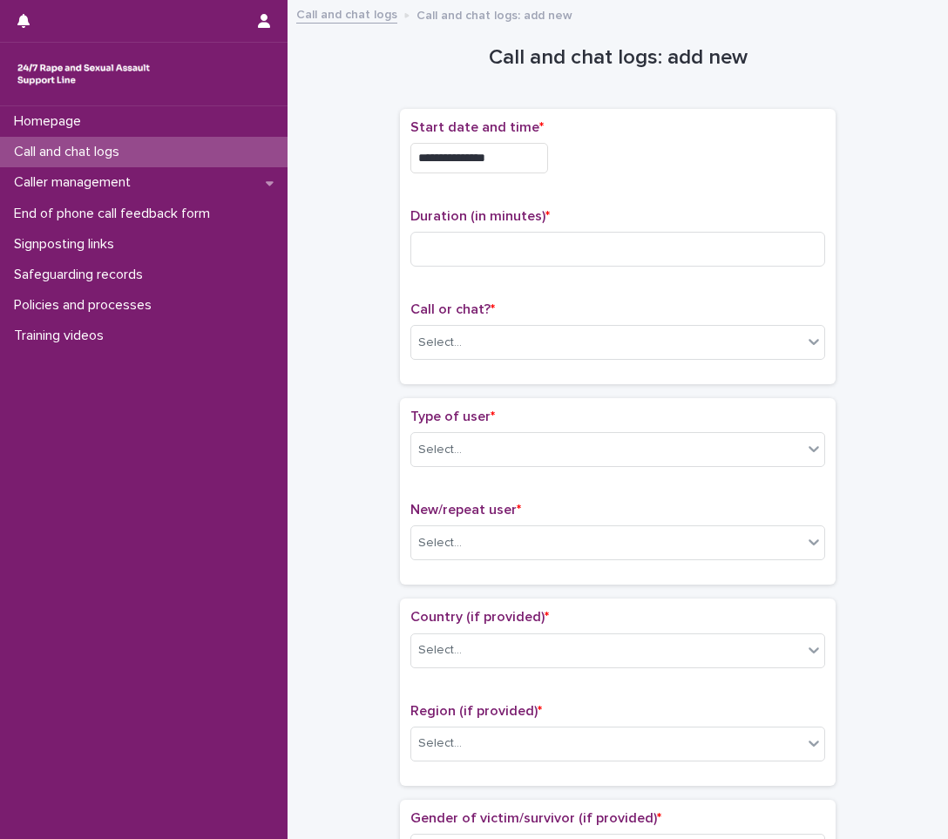
click at [535, 158] on input "**********" at bounding box center [479, 158] width 138 height 30
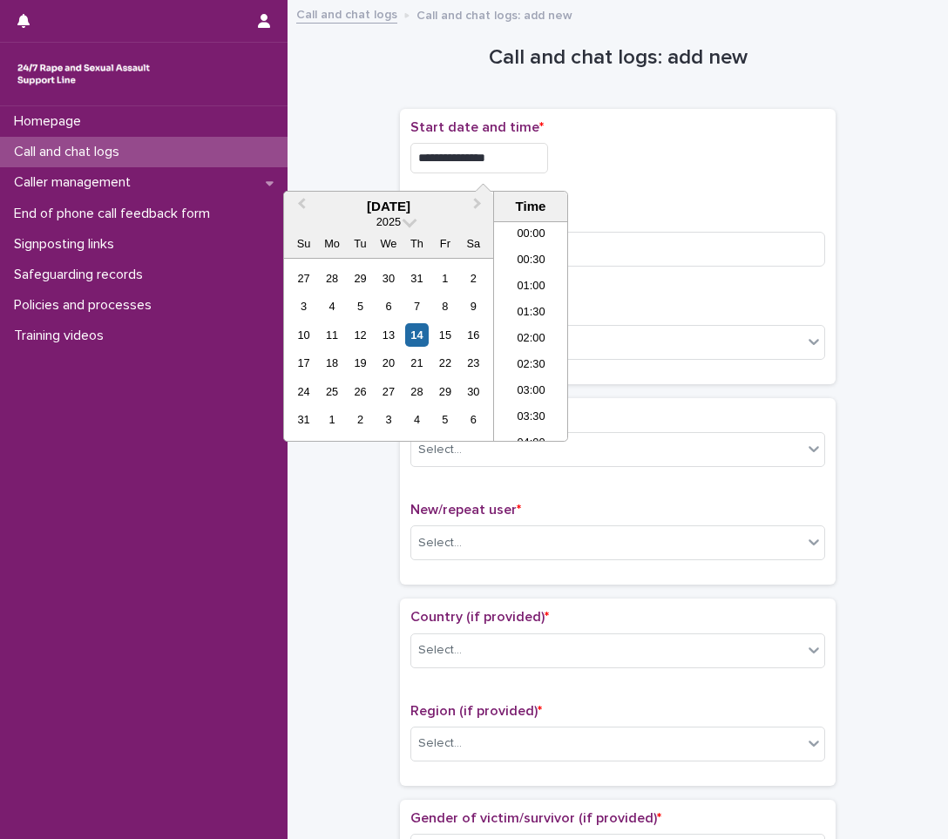
scroll to position [584, 0]
type input "**********"
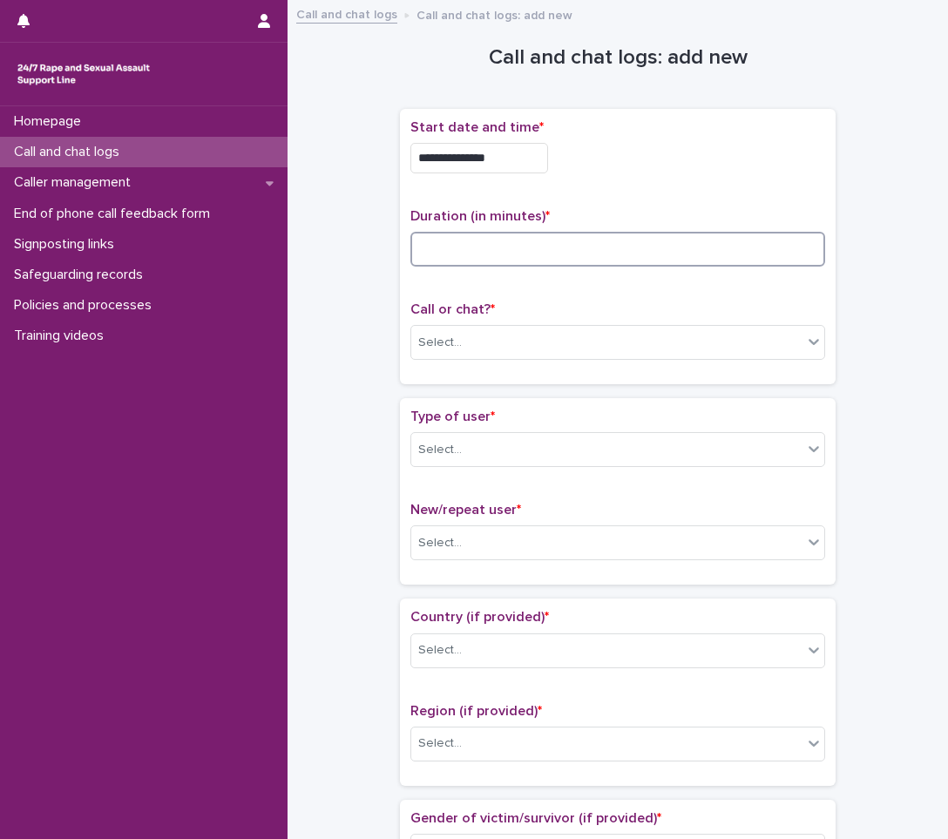
click at [591, 245] on input at bounding box center [617, 249] width 415 height 35
click at [493, 244] on input at bounding box center [617, 249] width 415 height 35
type input "**"
click at [441, 342] on div "Select..." at bounding box center [440, 343] width 44 height 18
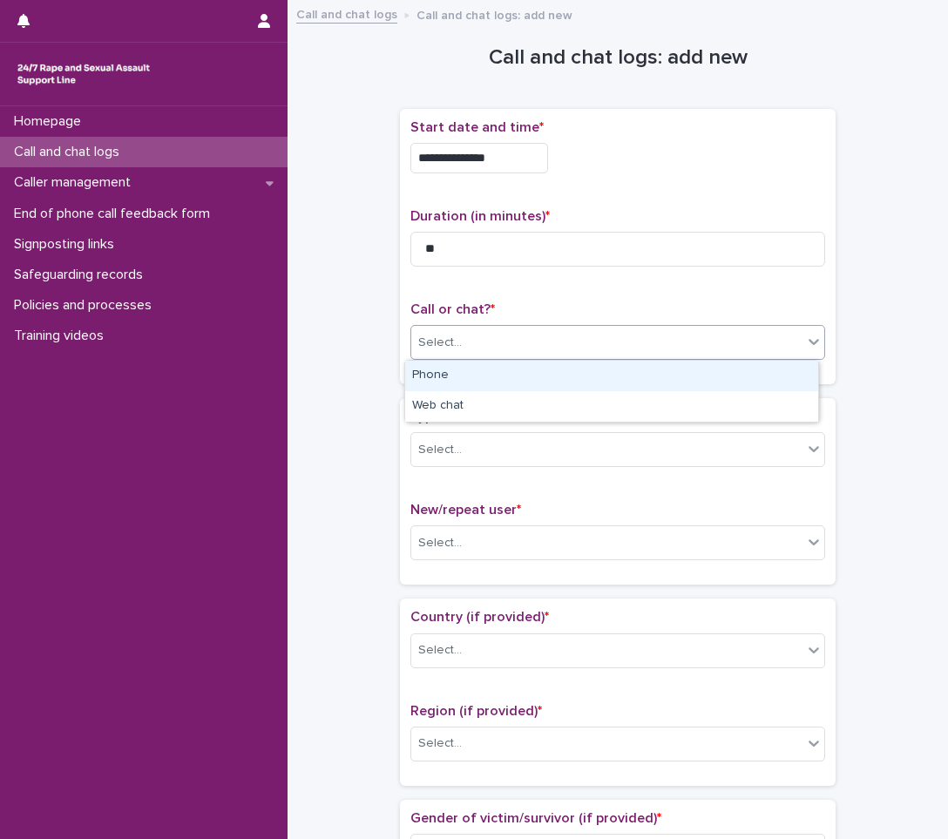
click at [442, 373] on div "Phone" at bounding box center [611, 376] width 413 height 30
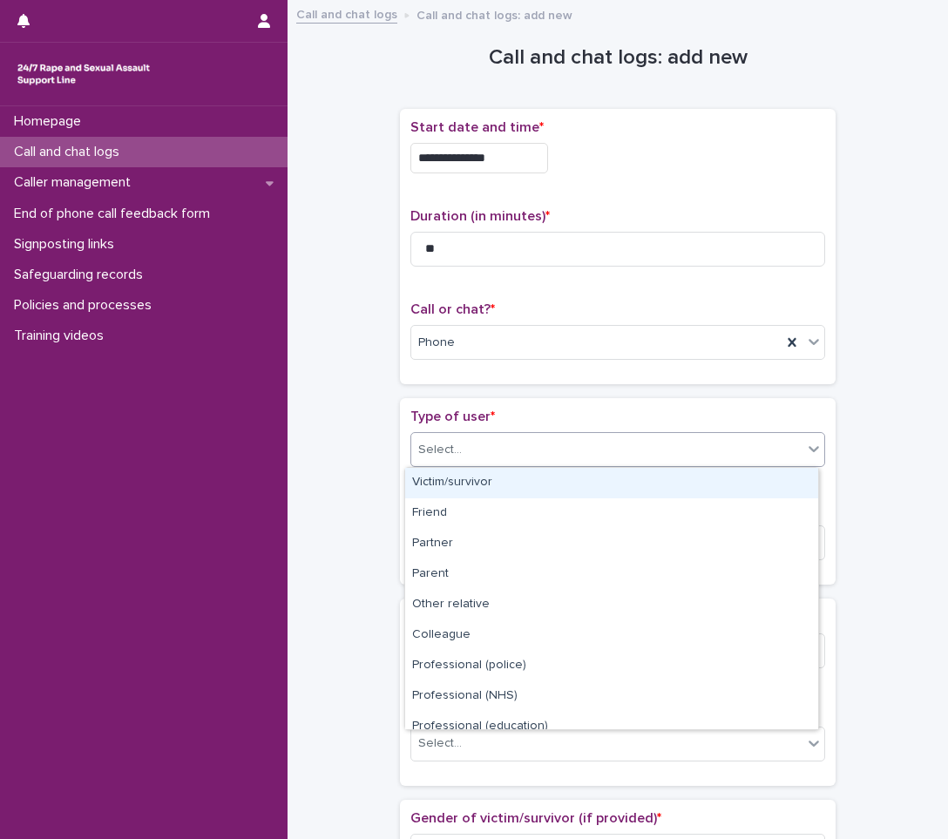
click at [516, 459] on div "Select..." at bounding box center [606, 450] width 391 height 29
click at [499, 477] on div "Victim/survivor" at bounding box center [611, 483] width 413 height 30
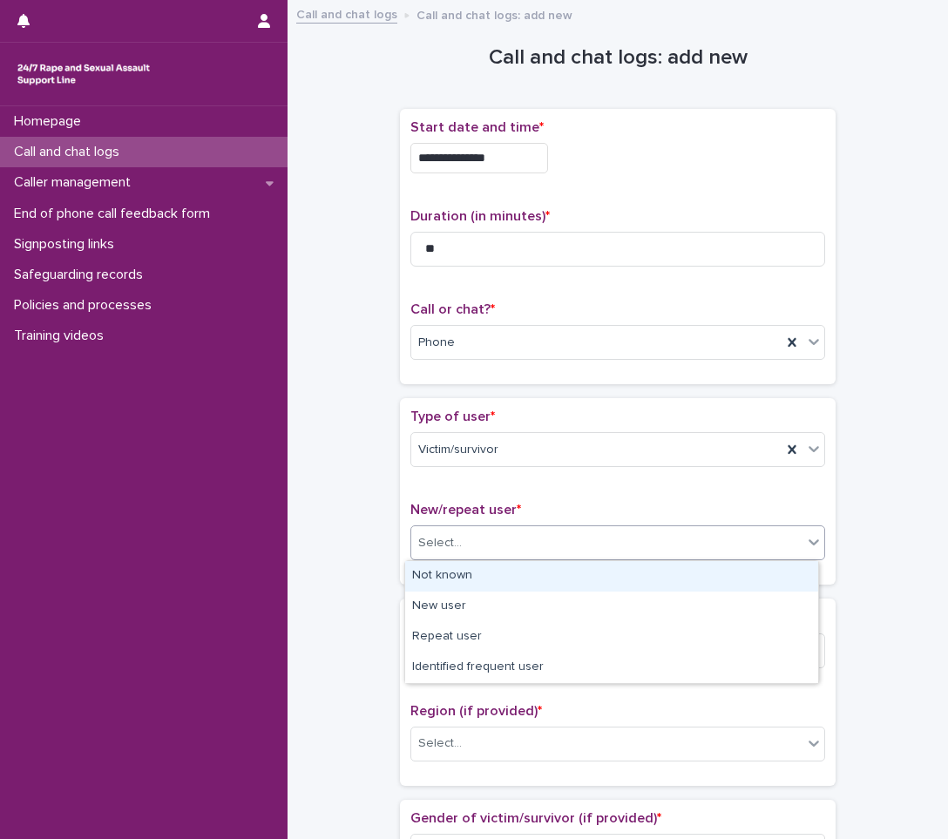
click at [484, 550] on div "Select..." at bounding box center [606, 543] width 391 height 29
click at [462, 582] on div "Not known" at bounding box center [611, 576] width 413 height 30
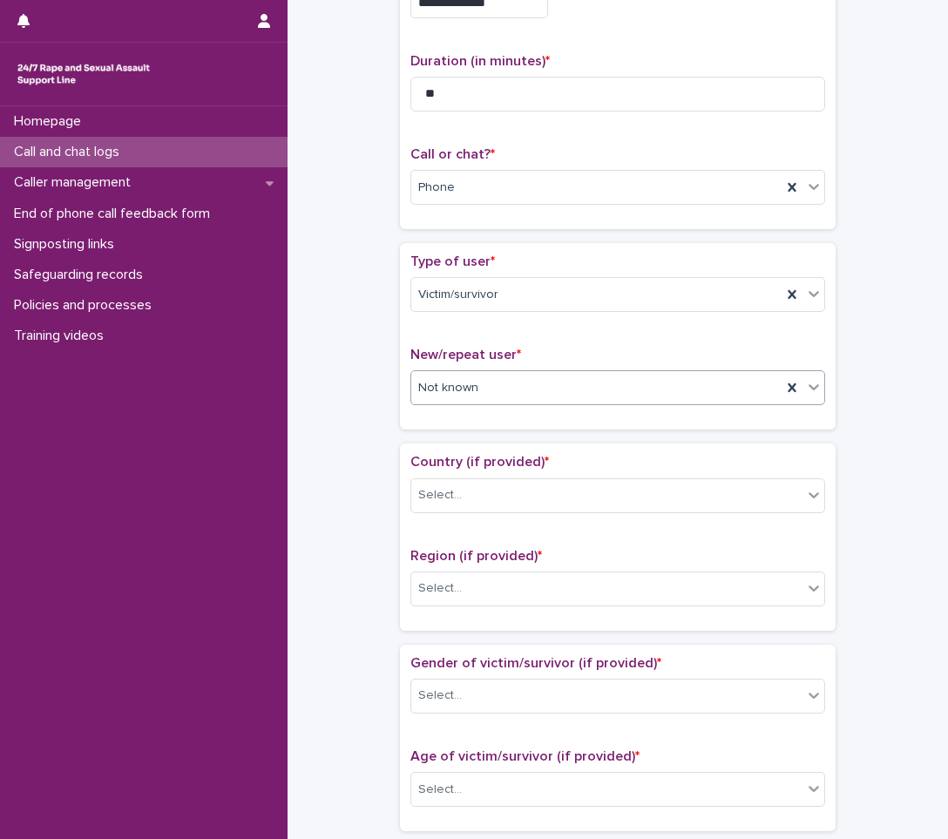
scroll to position [174, 0]
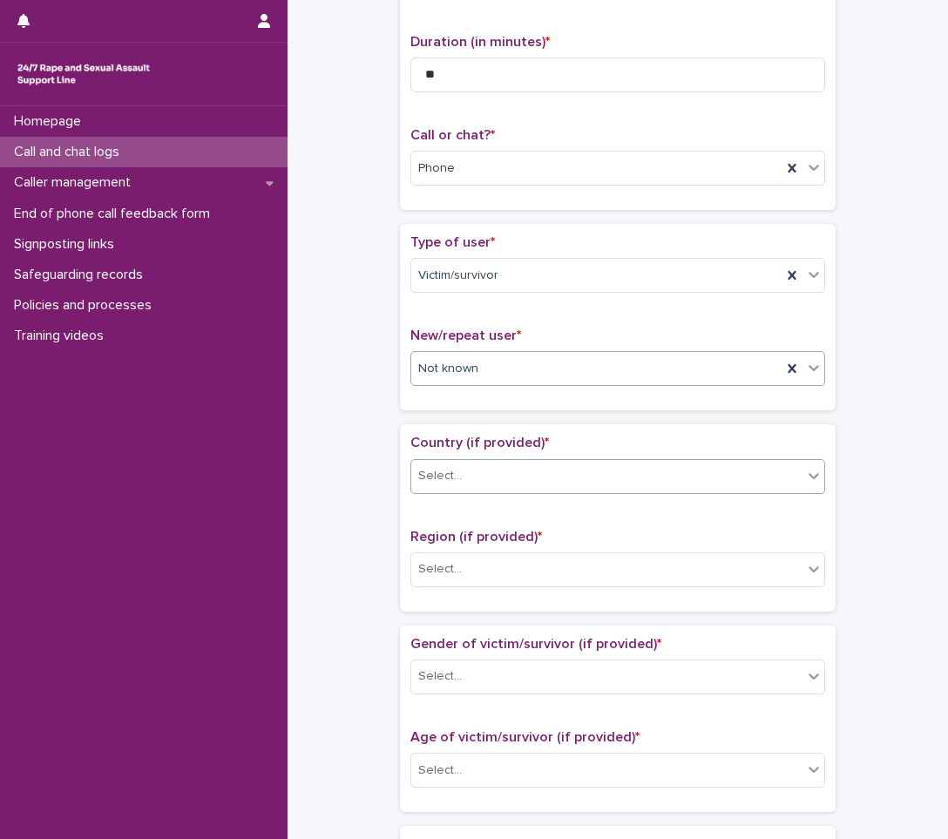
click at [501, 474] on div "Select..." at bounding box center [606, 476] width 391 height 29
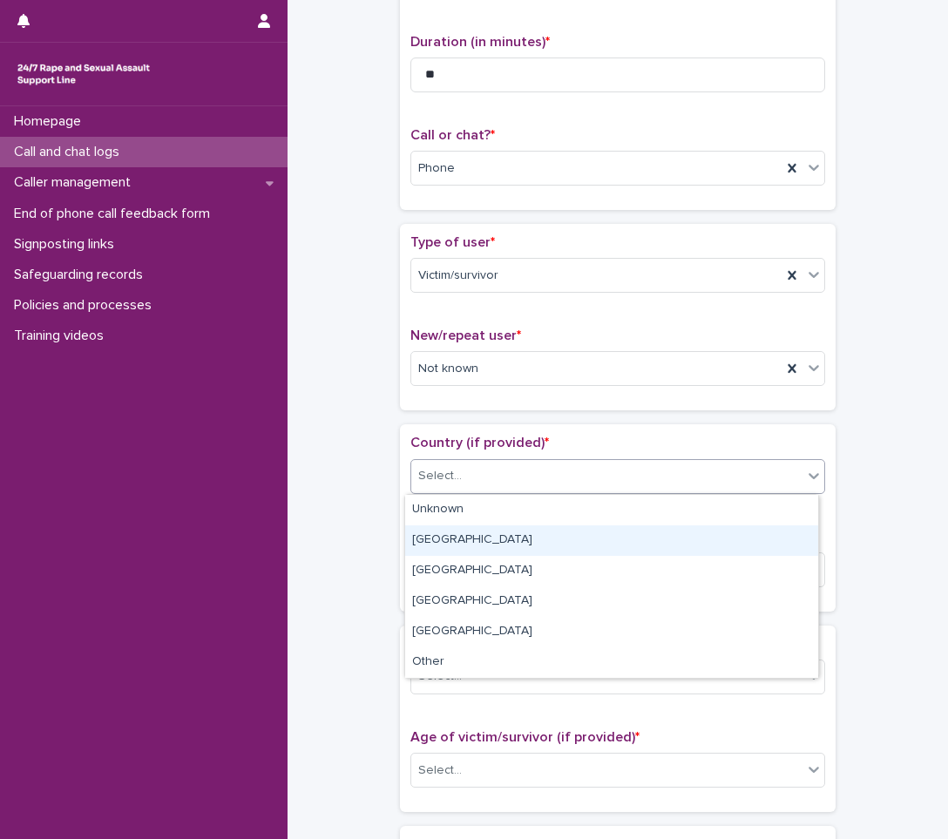
click at [460, 545] on div "[GEOGRAPHIC_DATA]" at bounding box center [611, 540] width 413 height 30
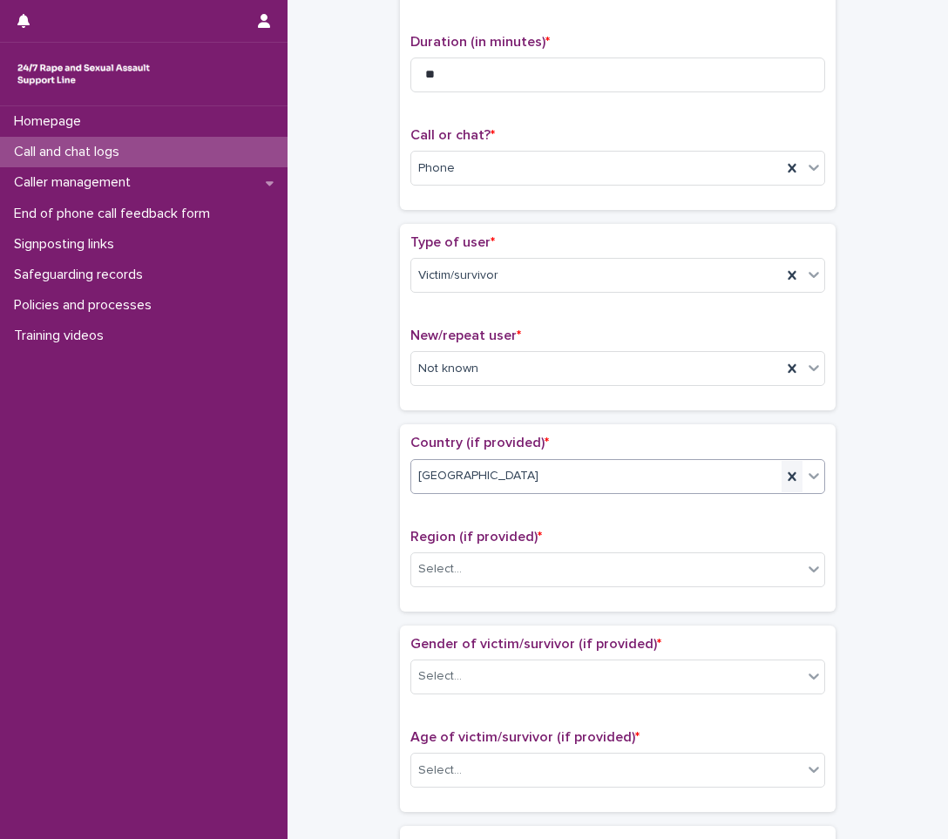
click at [783, 469] on icon at bounding box center [791, 476] width 17 height 17
click at [806, 475] on icon at bounding box center [813, 475] width 17 height 17
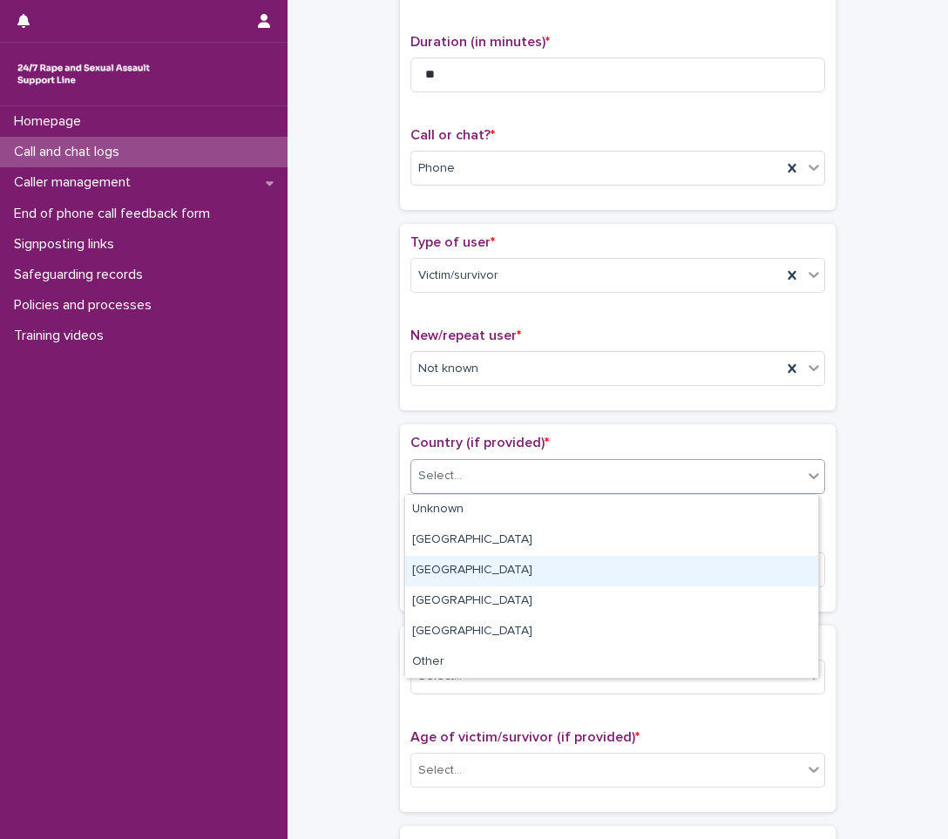
click at [634, 579] on div "[GEOGRAPHIC_DATA]" at bounding box center [611, 571] width 413 height 30
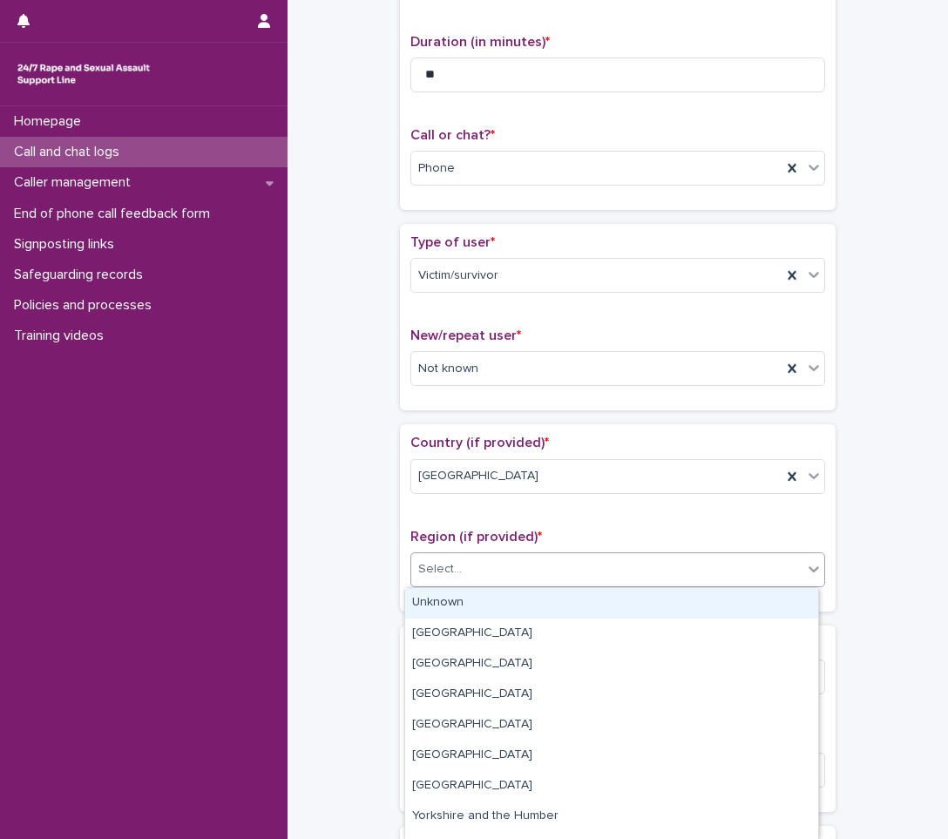
click at [634, 579] on div "Select..." at bounding box center [606, 569] width 391 height 29
click at [586, 595] on div "Unknown" at bounding box center [611, 603] width 413 height 30
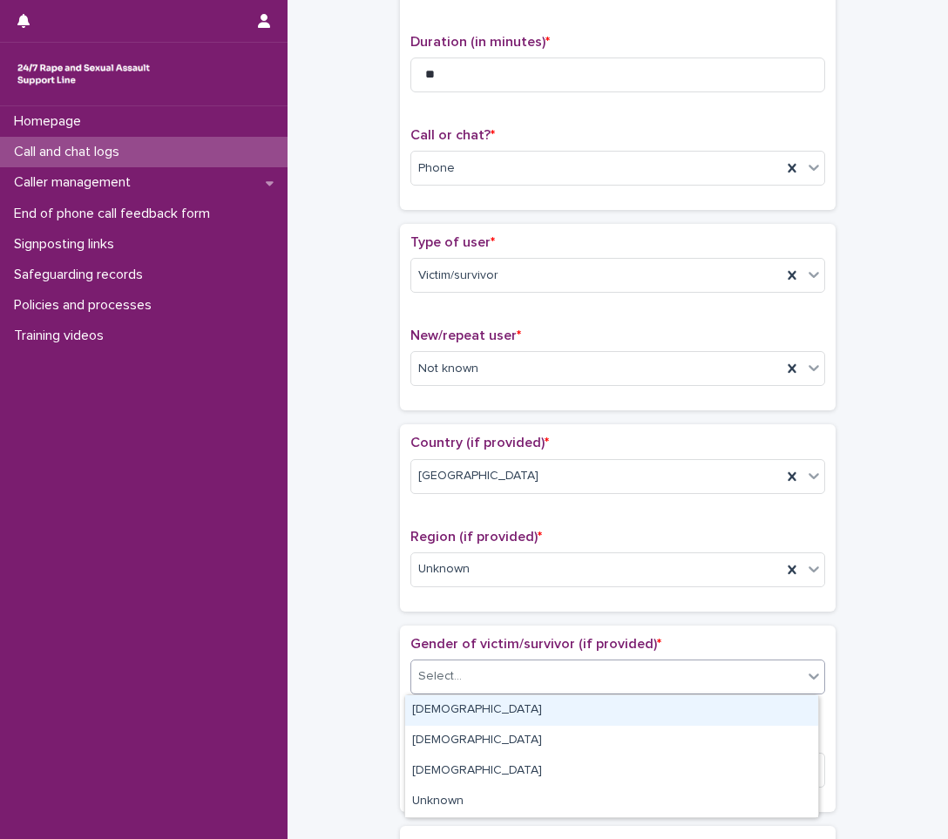
click at [474, 681] on div "Select..." at bounding box center [606, 676] width 391 height 29
click at [437, 712] on div "[DEMOGRAPHIC_DATA]" at bounding box center [611, 710] width 413 height 30
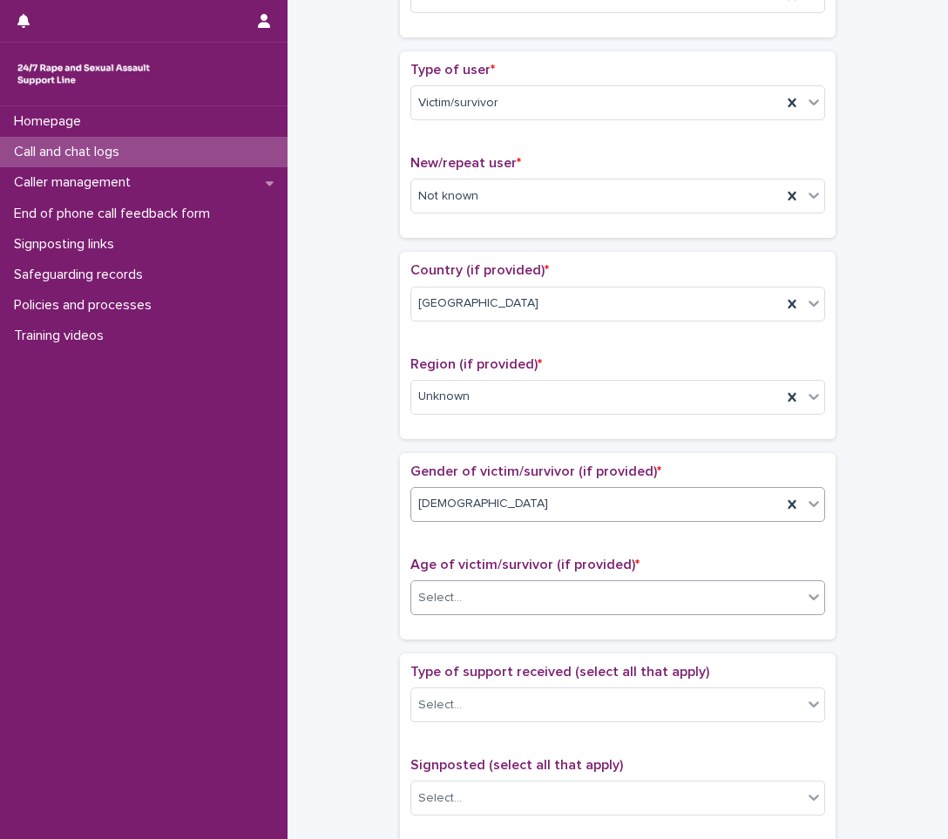
scroll to position [349, 0]
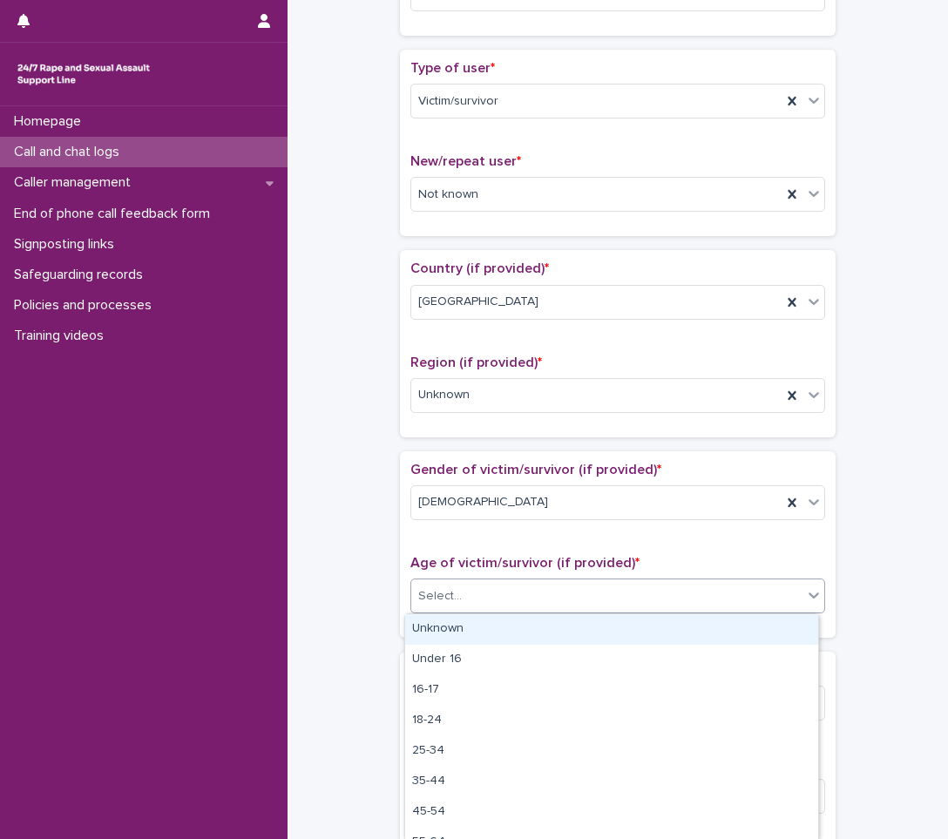
click at [697, 605] on div "Select..." at bounding box center [606, 596] width 391 height 29
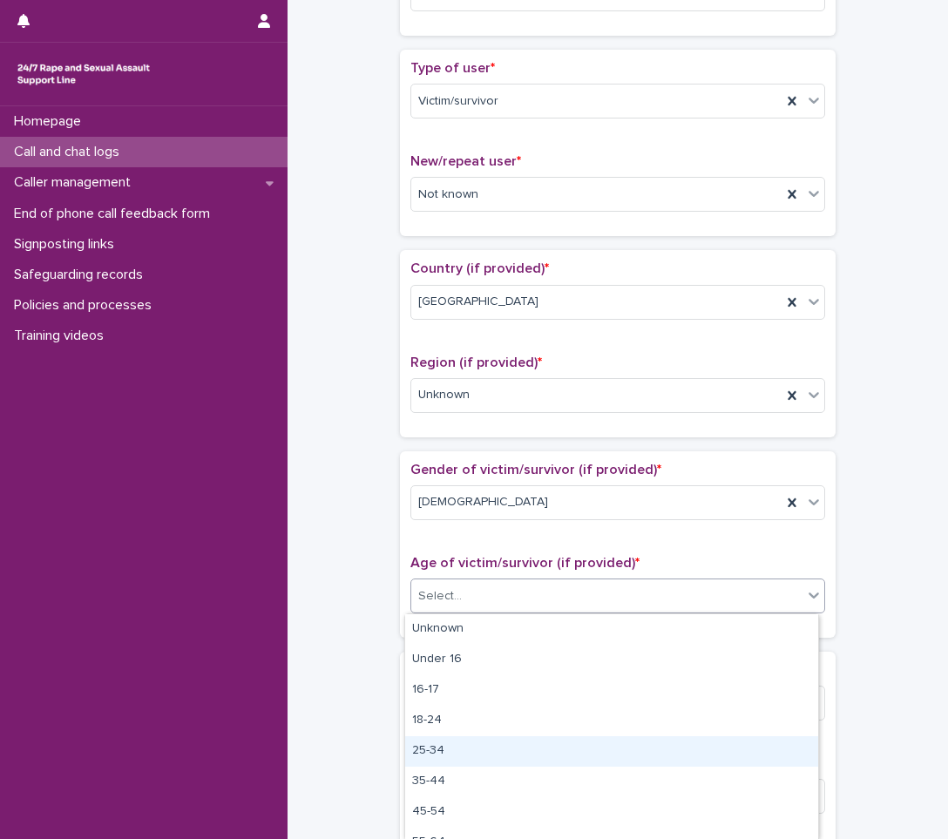
click at [457, 738] on div "25-34" at bounding box center [611, 751] width 413 height 30
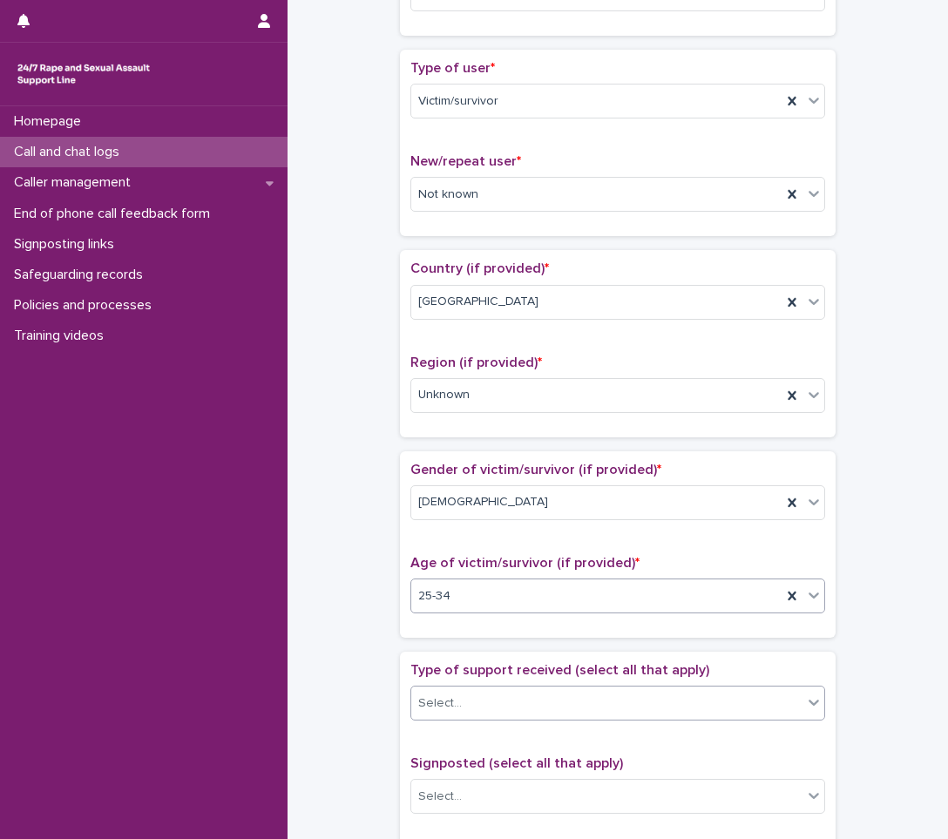
click at [464, 697] on input "text" at bounding box center [465, 703] width 2 height 15
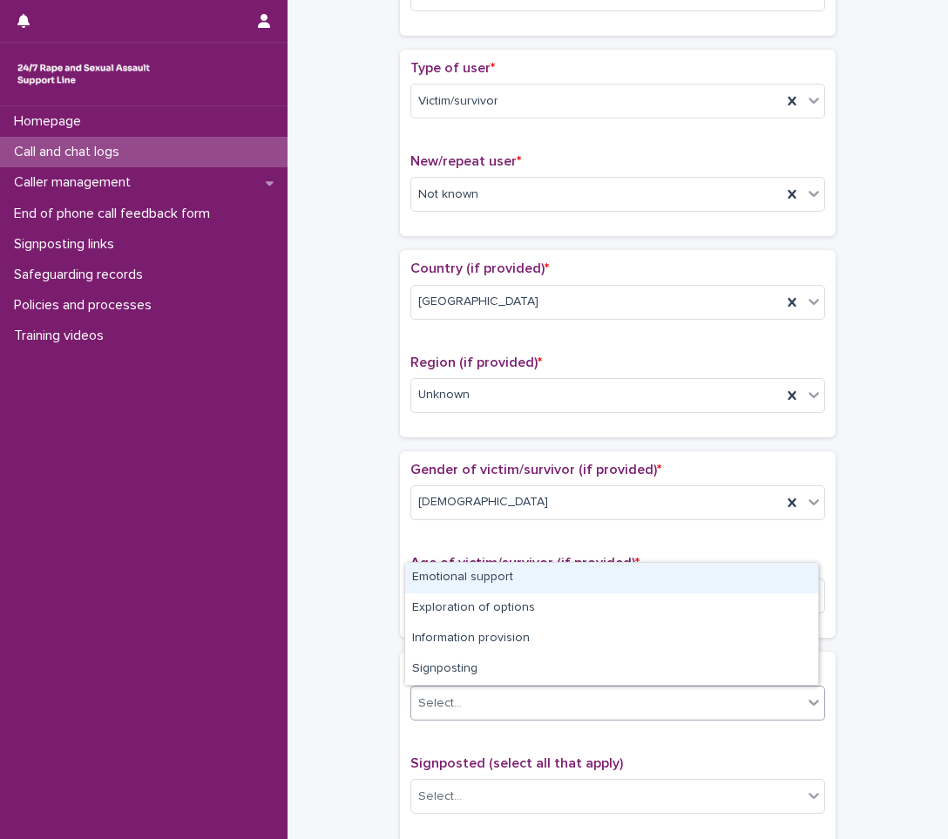
click at [466, 579] on div "Emotional support" at bounding box center [611, 578] width 413 height 30
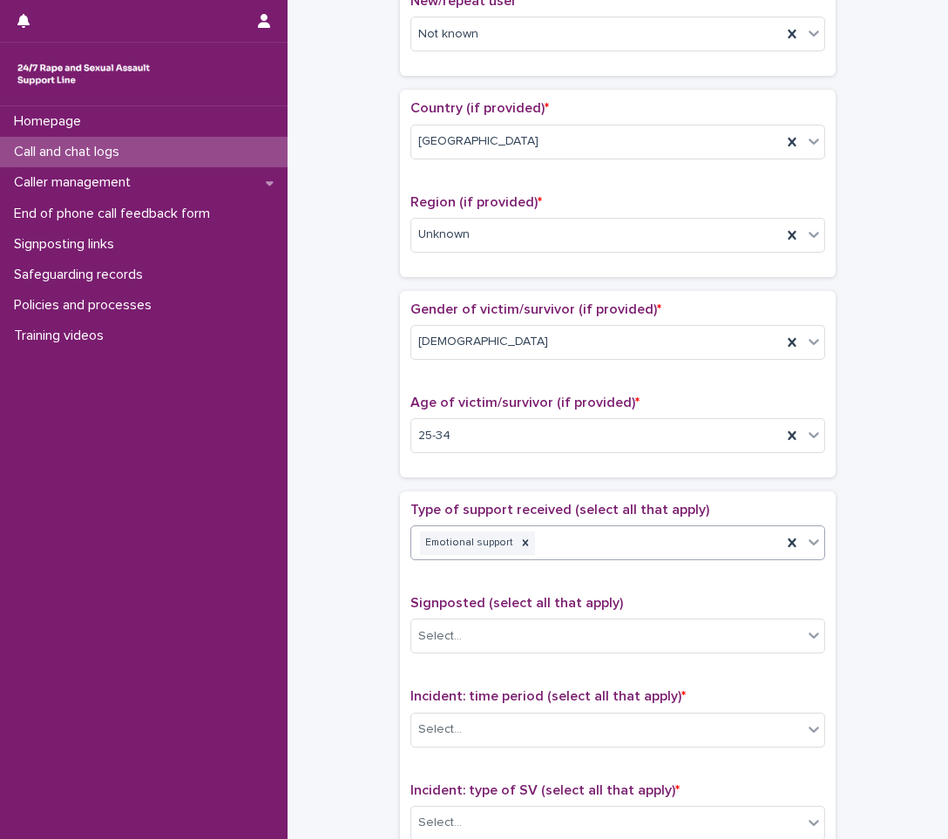
scroll to position [523, 0]
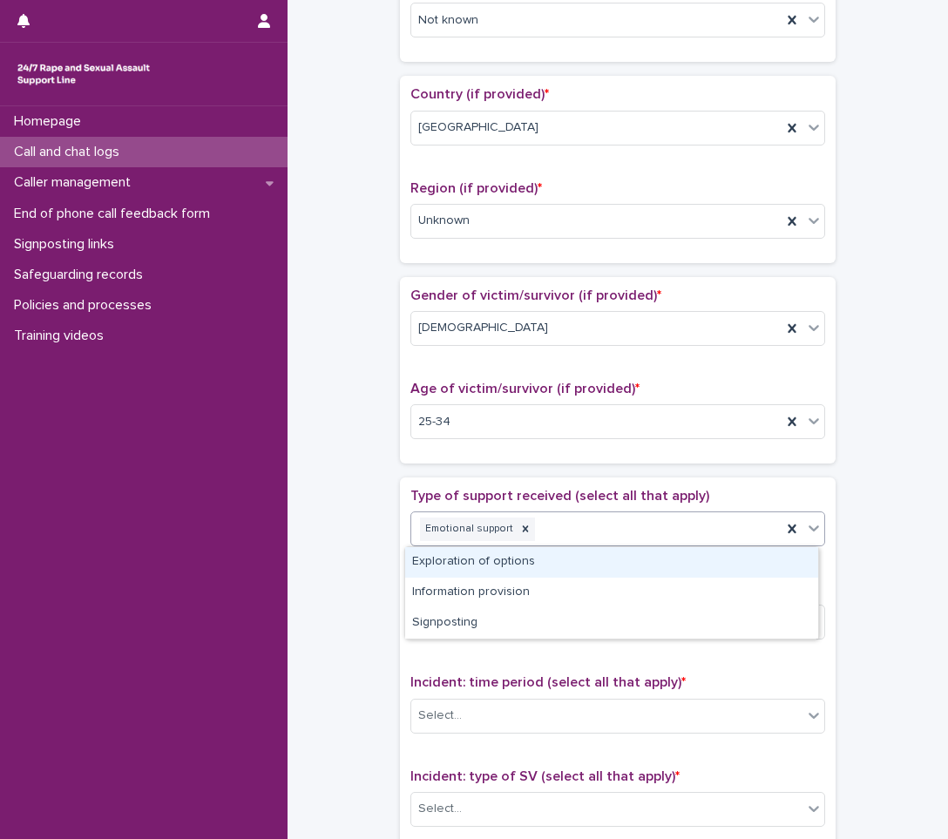
click at [809, 530] on icon at bounding box center [814, 528] width 10 height 6
click at [628, 562] on div "Exploration of options" at bounding box center [611, 562] width 413 height 30
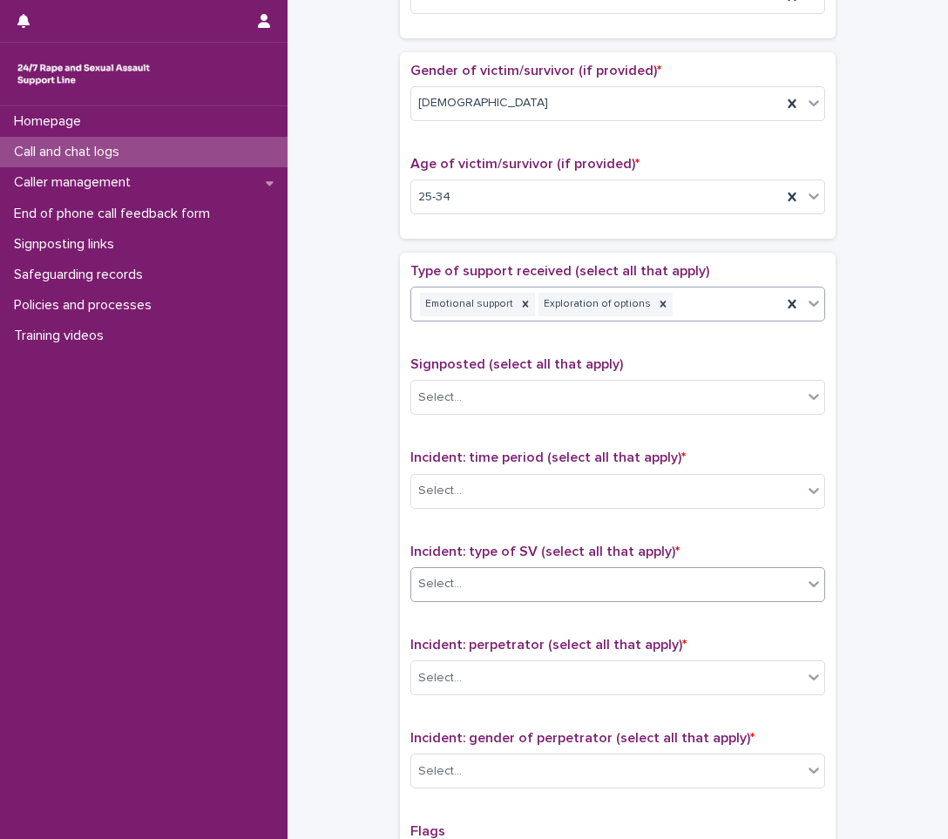
scroll to position [784, 0]
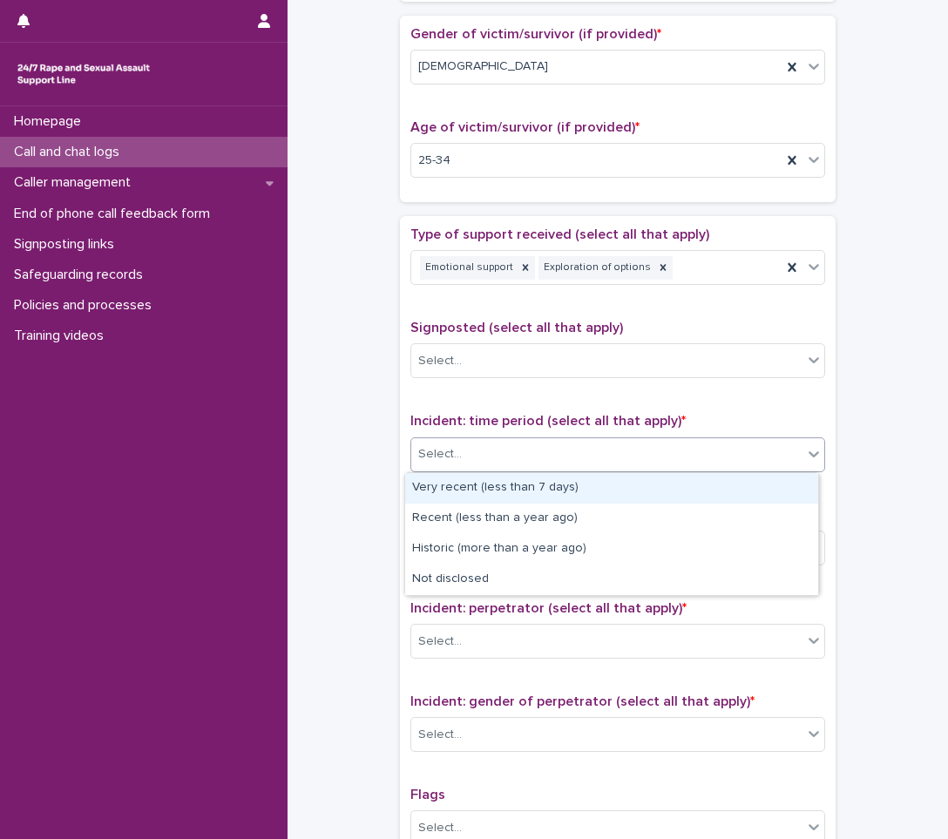
click at [688, 465] on div "Select..." at bounding box center [606, 454] width 391 height 29
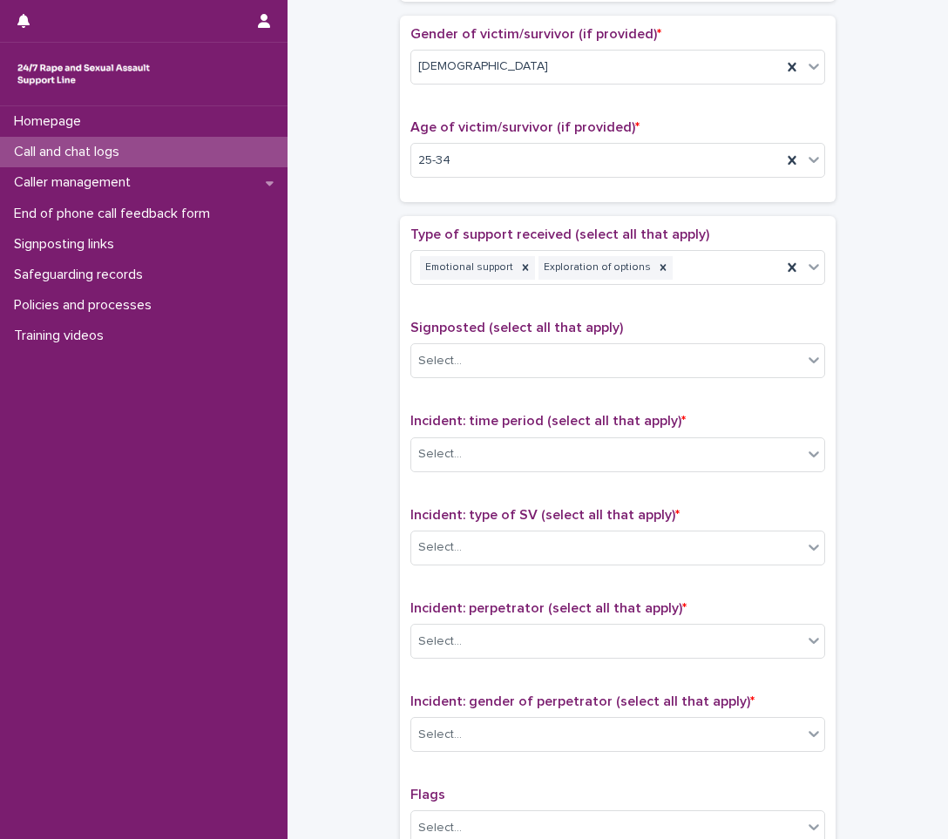
click at [325, 427] on div "**********" at bounding box center [618, 117] width 626 height 1782
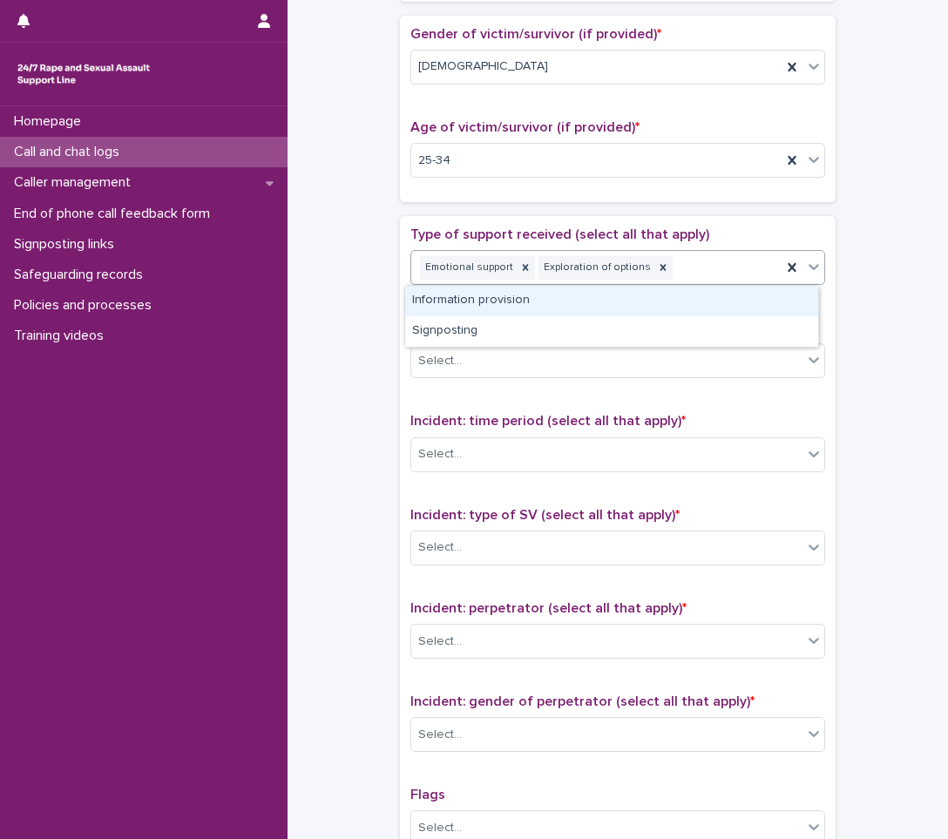
click at [810, 272] on icon at bounding box center [813, 266] width 17 height 17
click at [600, 302] on div "Information provision" at bounding box center [611, 301] width 413 height 30
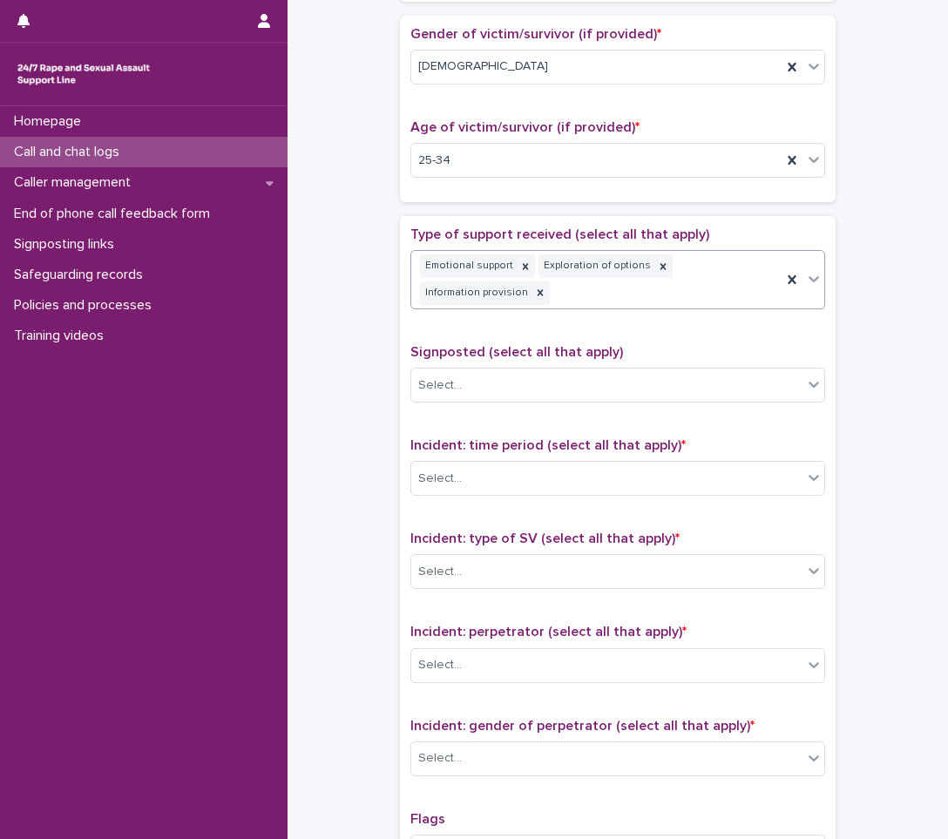
scroll to position [796, 0]
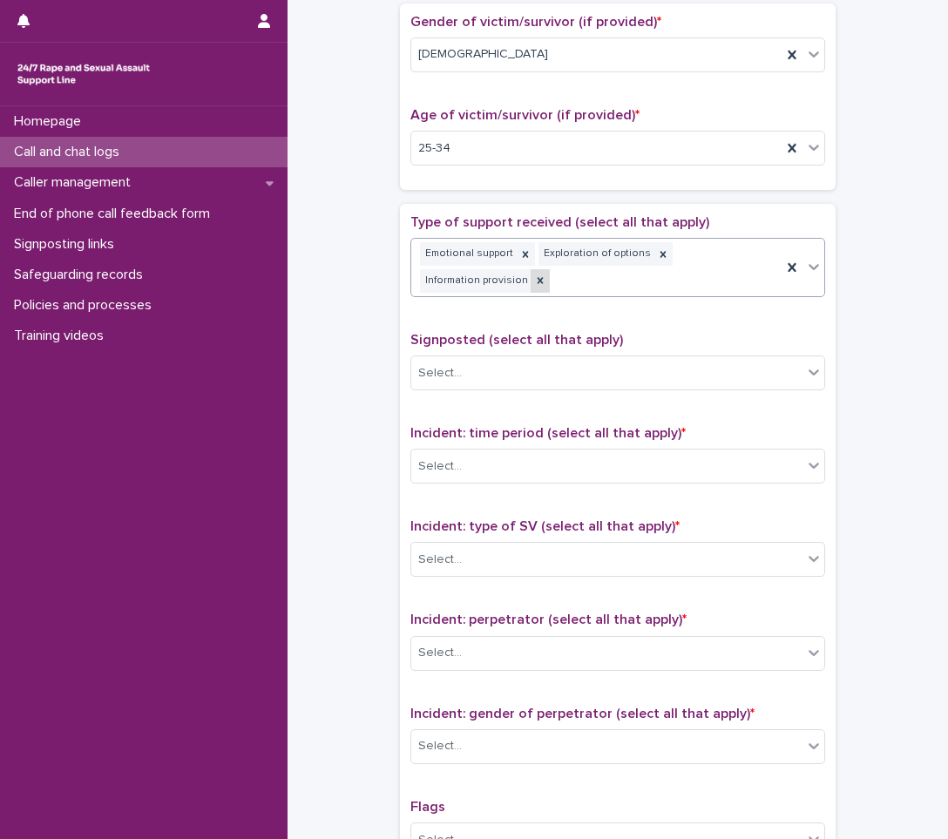
click at [534, 274] on div at bounding box center [540, 281] width 19 height 24
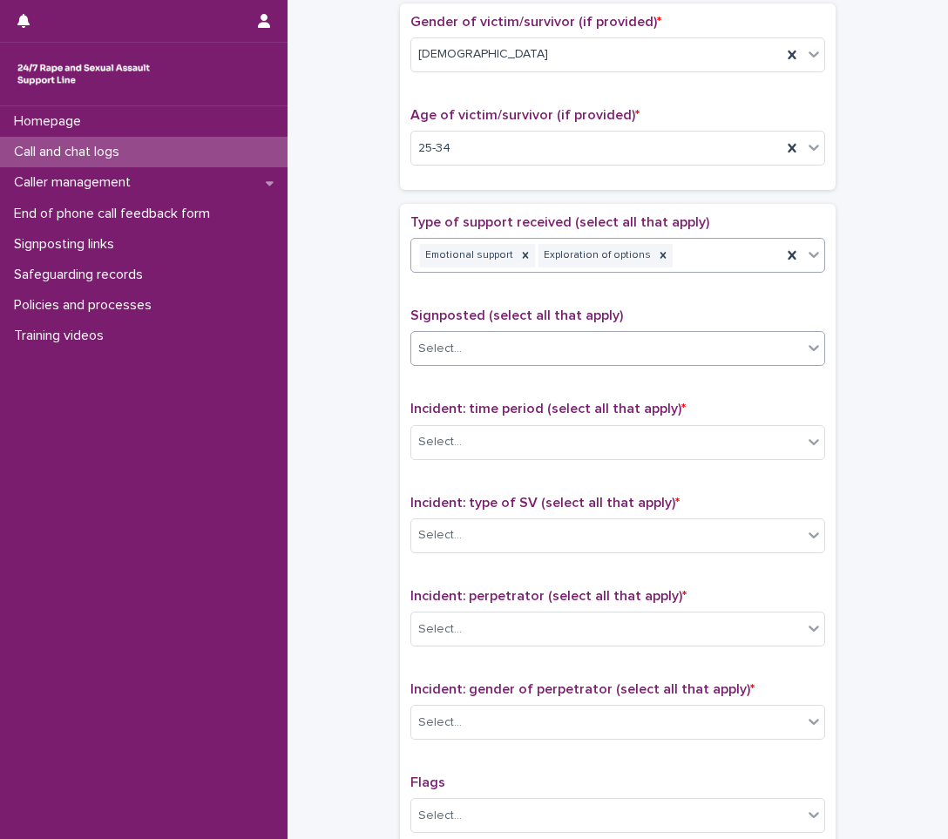
scroll to position [784, 0]
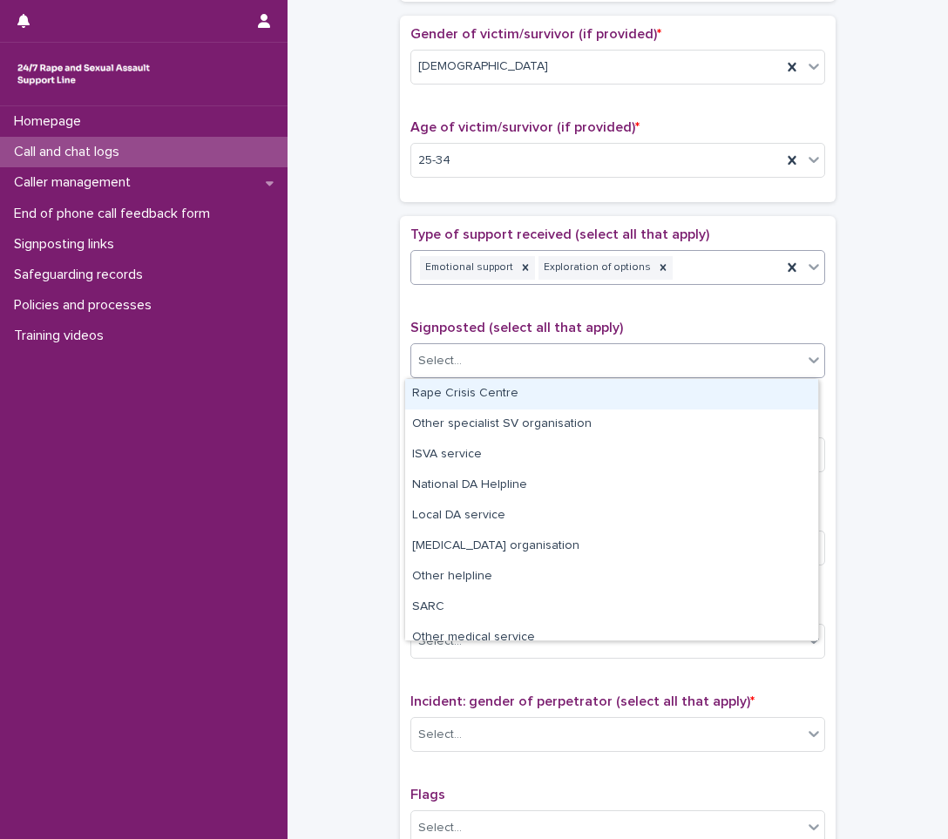
click at [494, 359] on div "Select..." at bounding box center [606, 361] width 391 height 29
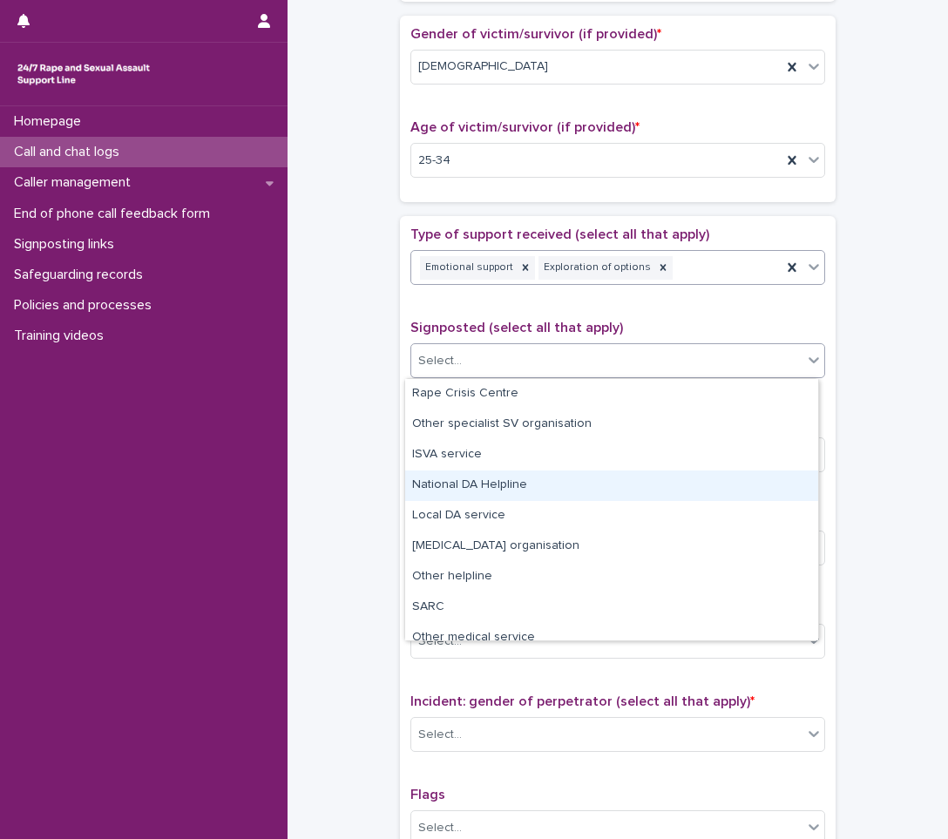
click at [381, 486] on div "**********" at bounding box center [618, 117] width 626 height 1782
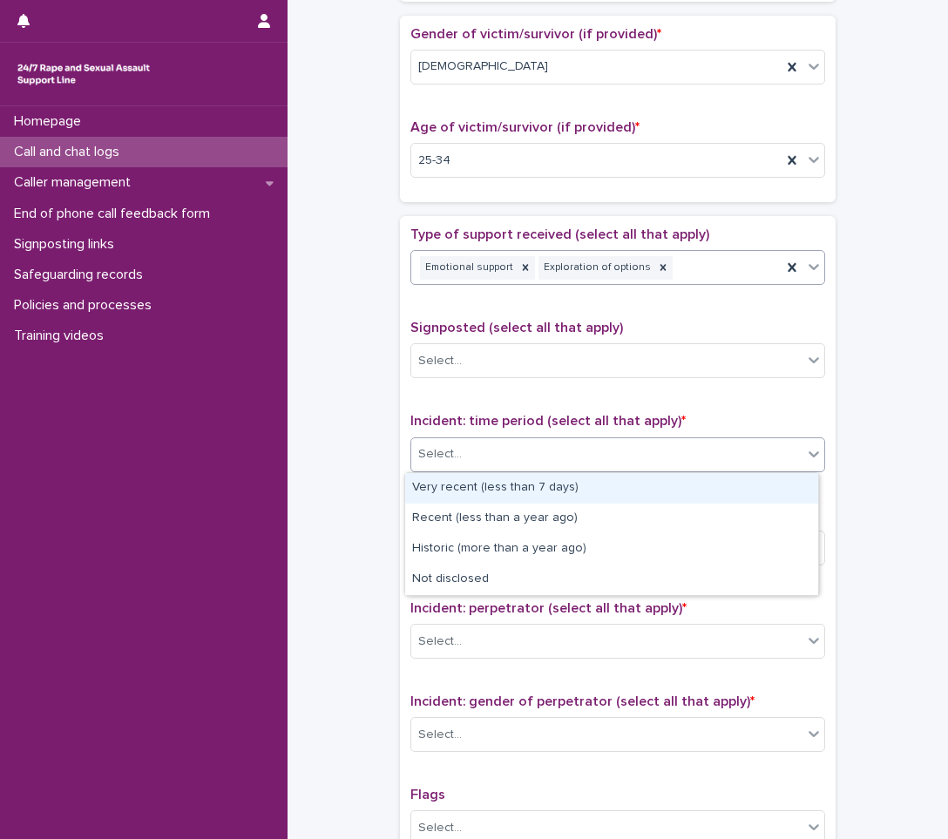
click at [525, 456] on div "Select..." at bounding box center [606, 454] width 391 height 29
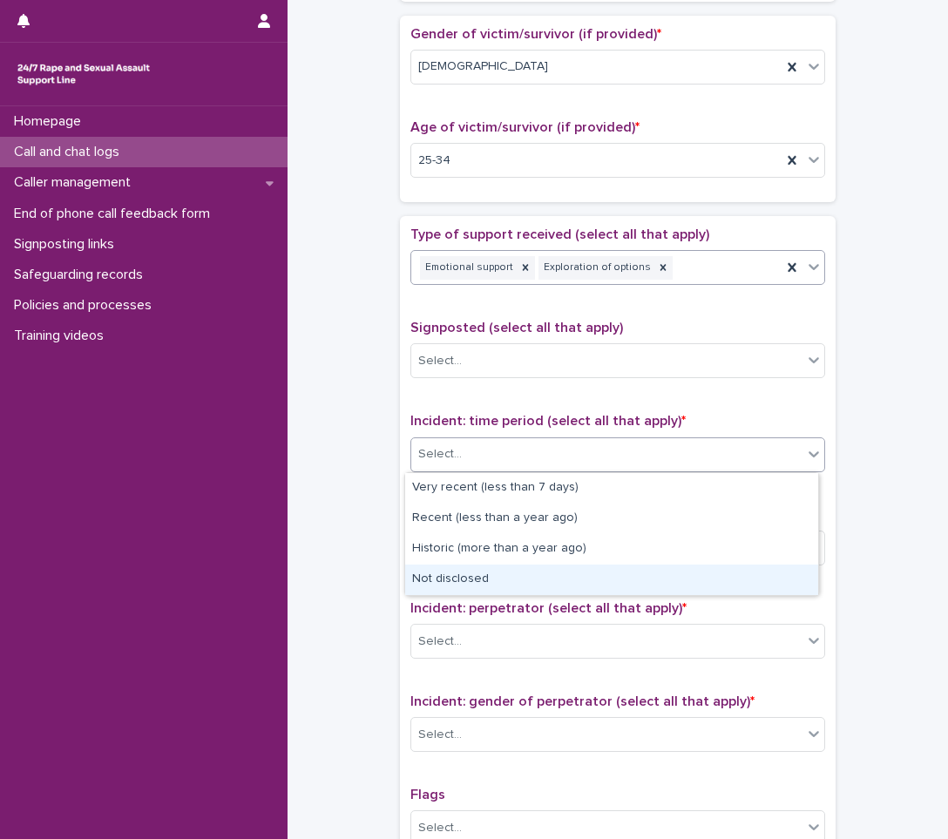
click at [423, 584] on div "Not disclosed" at bounding box center [611, 580] width 413 height 30
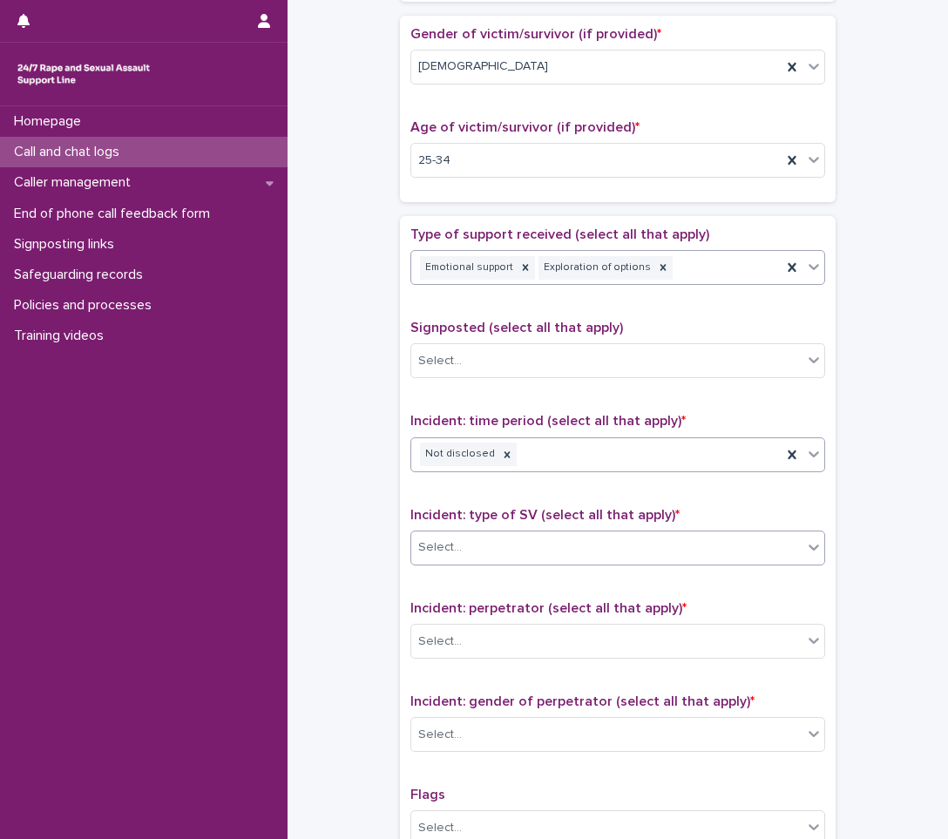
click at [448, 544] on div "Select..." at bounding box center [440, 548] width 44 height 18
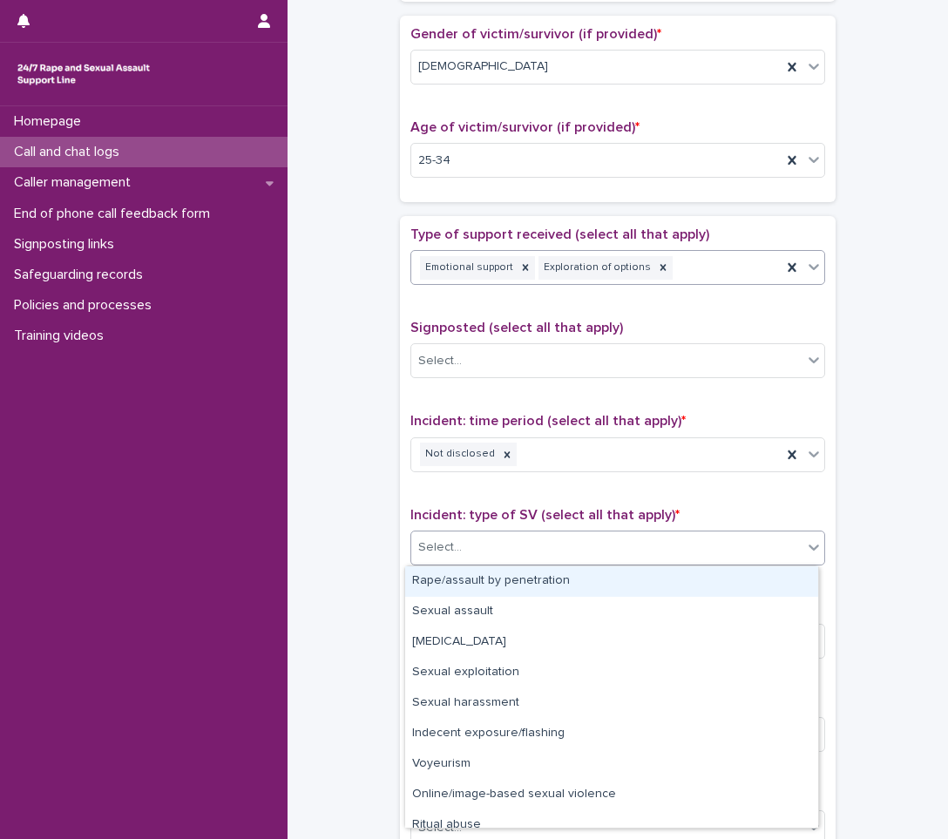
click at [419, 576] on div "Rape/assault by penetration" at bounding box center [611, 581] width 413 height 30
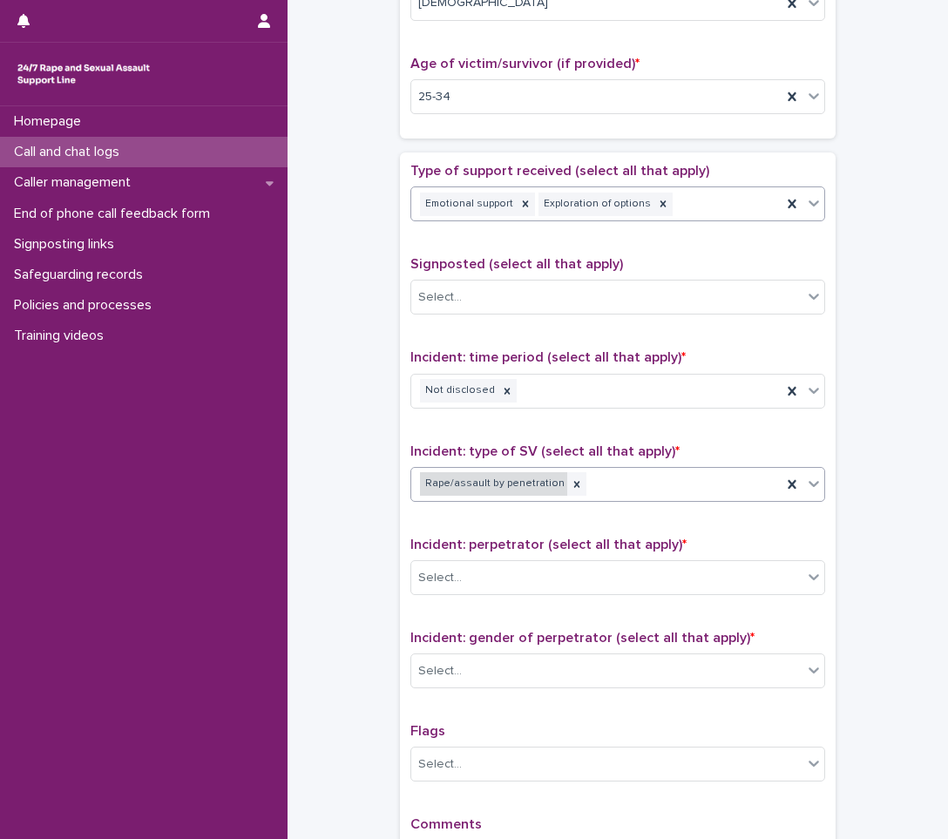
scroll to position [959, 0]
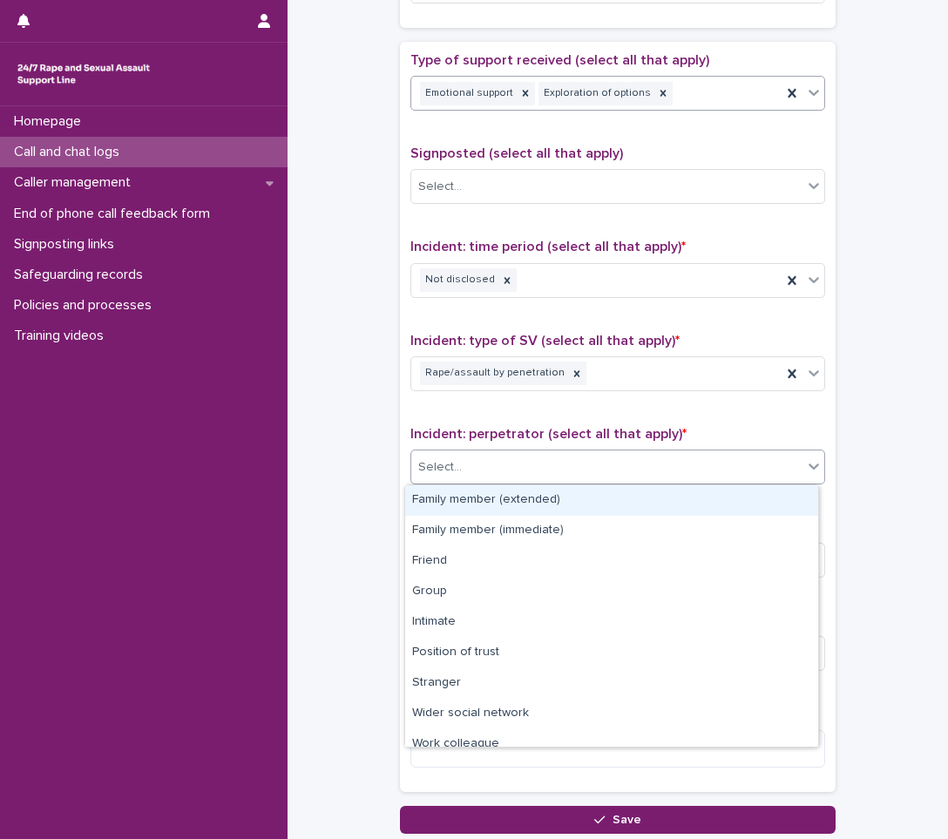
click at [459, 471] on div "Select..." at bounding box center [606, 467] width 391 height 29
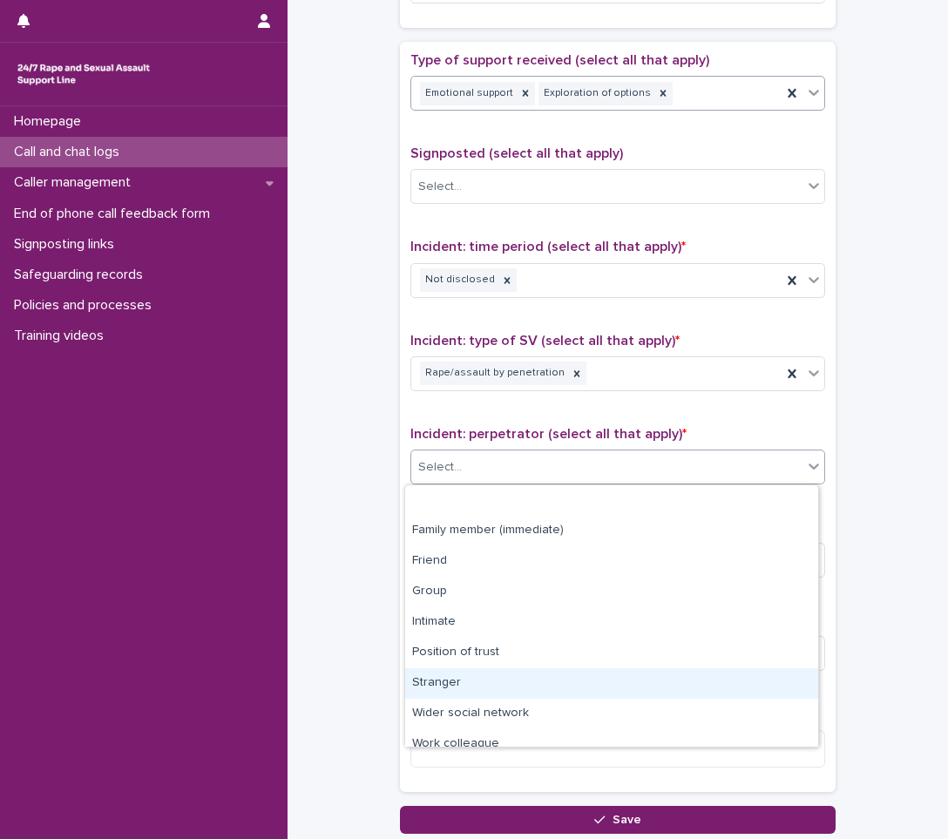
scroll to position [74, 0]
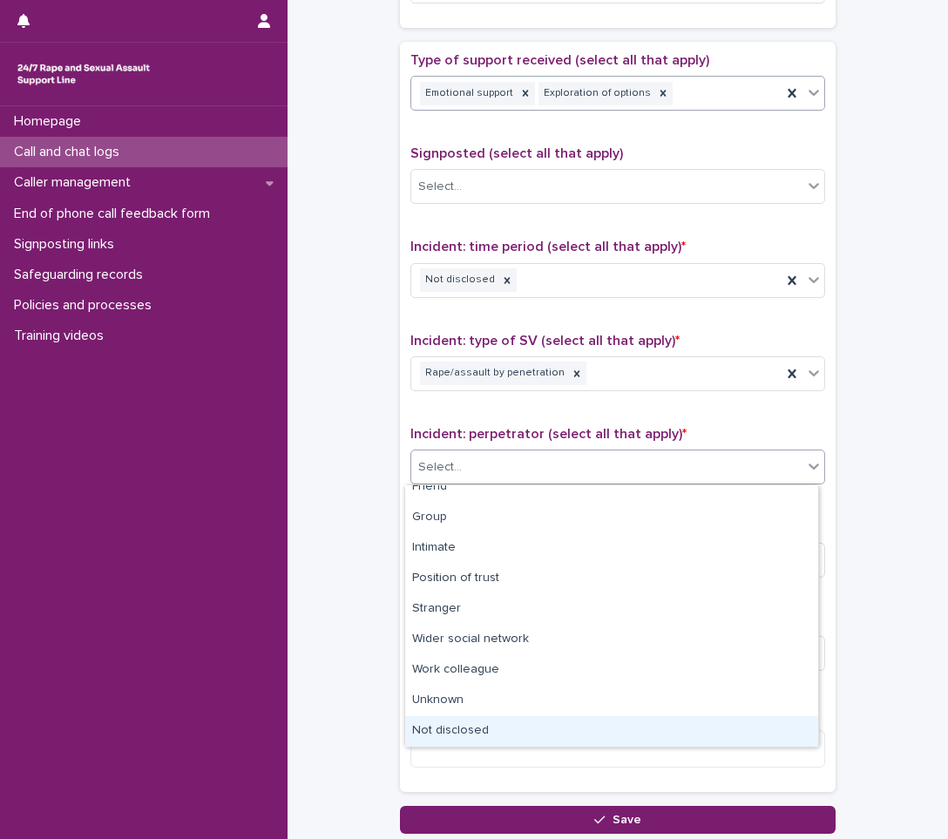
click at [431, 722] on div "Not disclosed" at bounding box center [611, 731] width 413 height 30
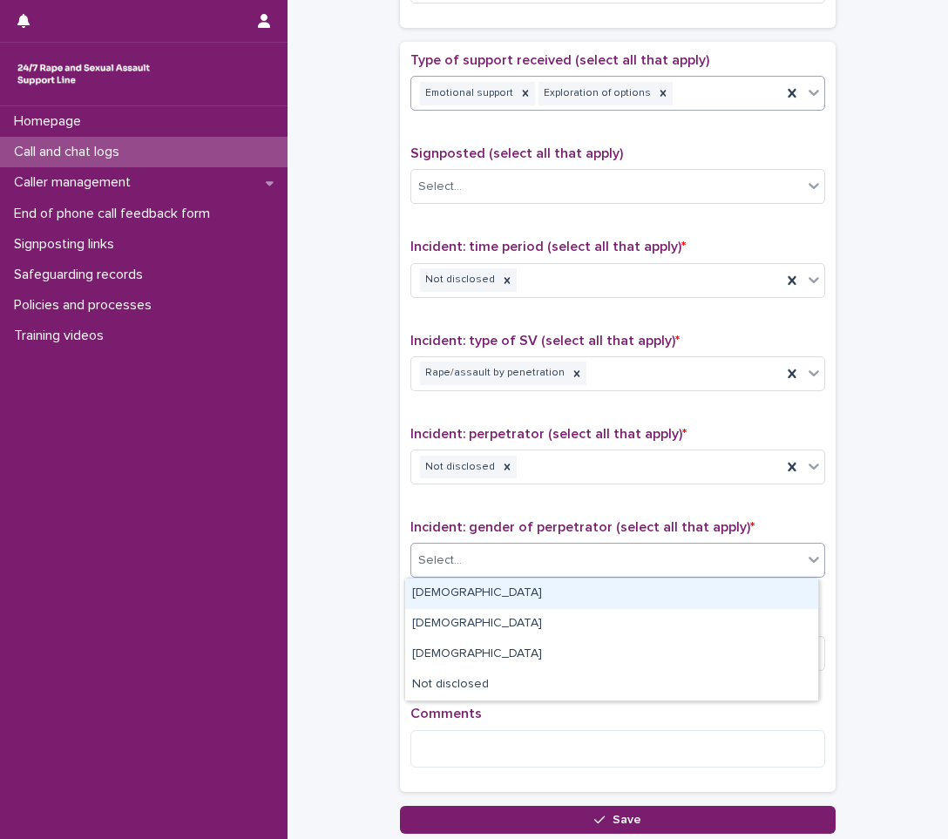
click at [463, 553] on div "Select..." at bounding box center [606, 560] width 391 height 29
click at [463, 592] on div "[DEMOGRAPHIC_DATA]" at bounding box center [611, 594] width 413 height 30
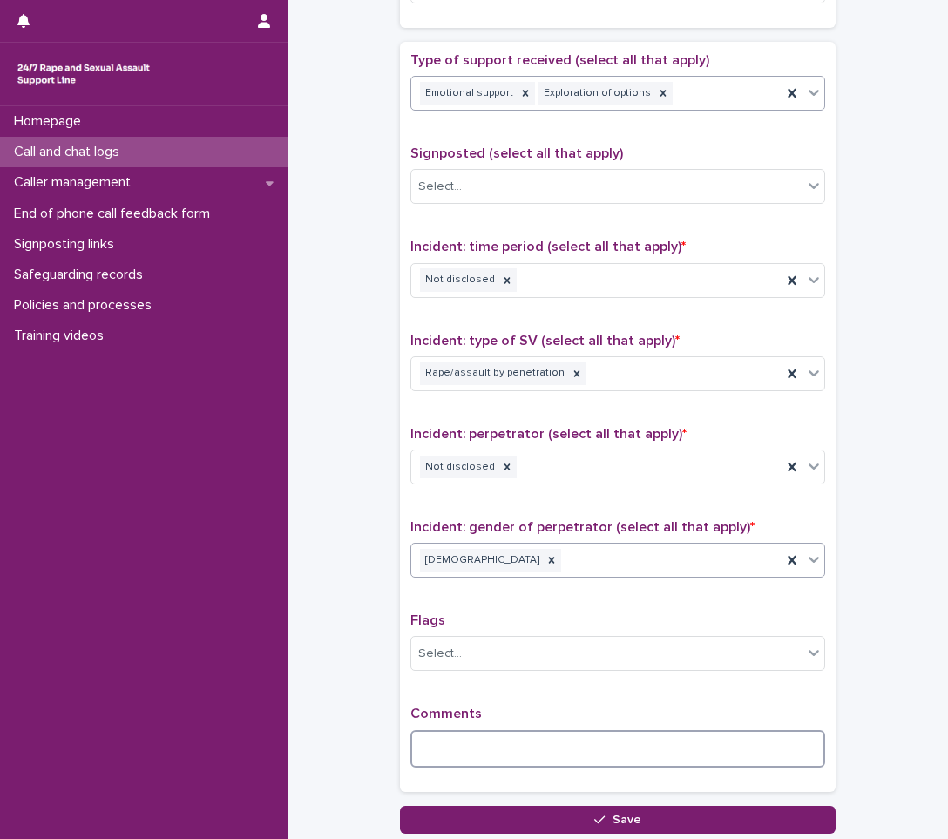
click at [432, 746] on textarea at bounding box center [617, 748] width 415 height 37
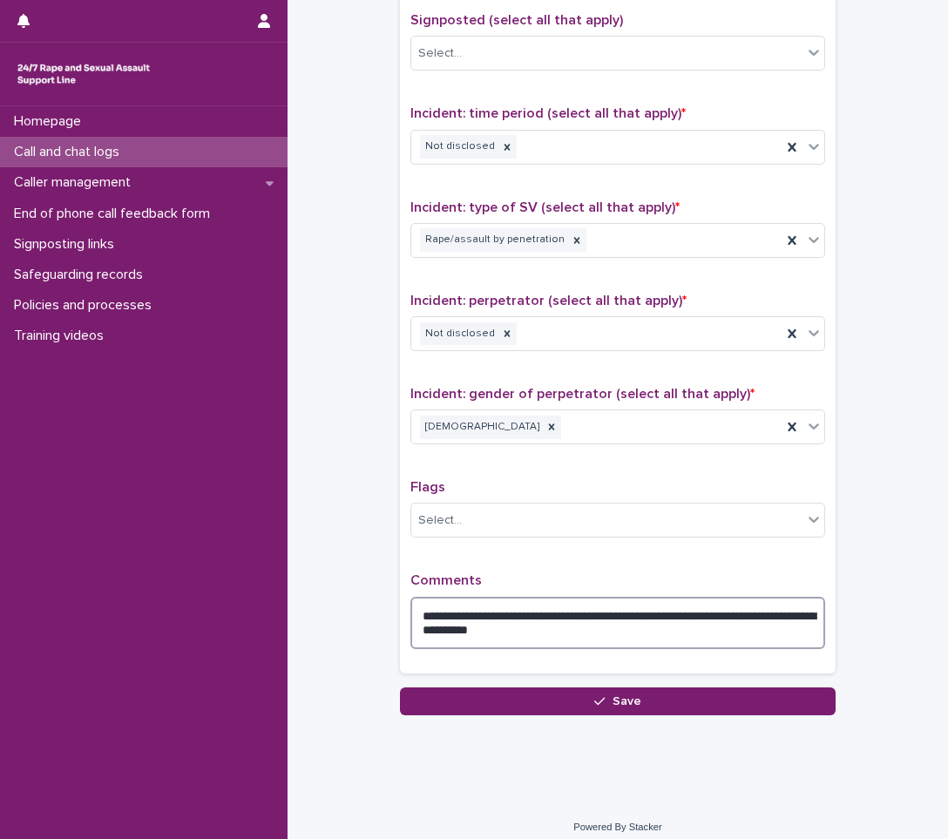
scroll to position [1104, 0]
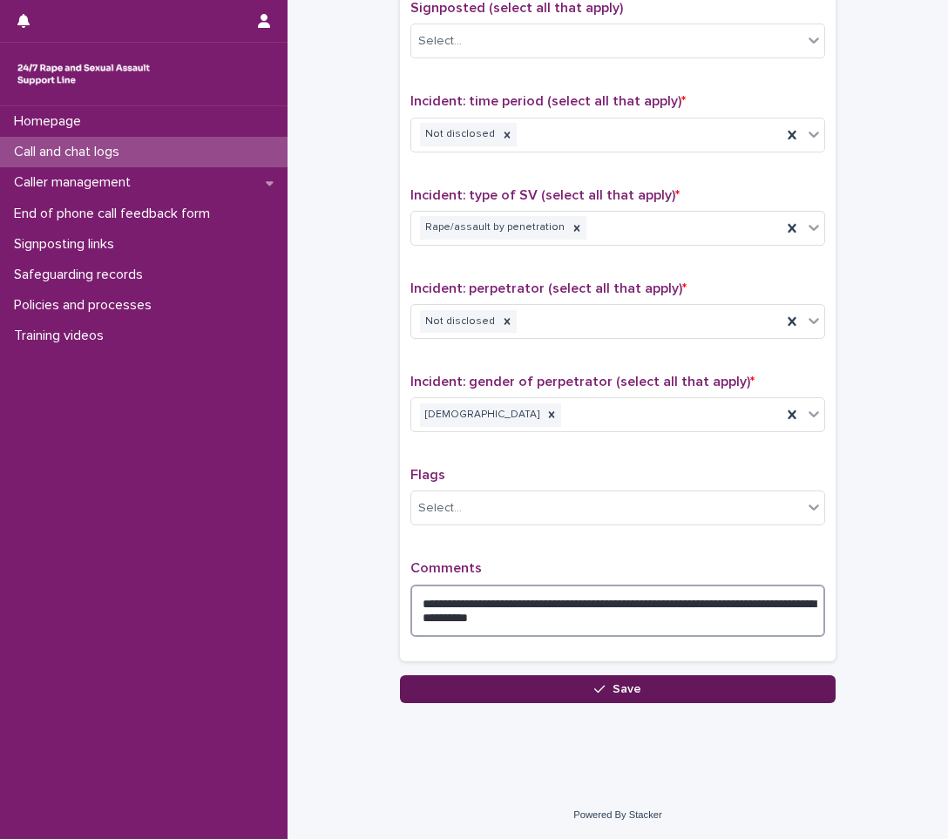
type textarea "**********"
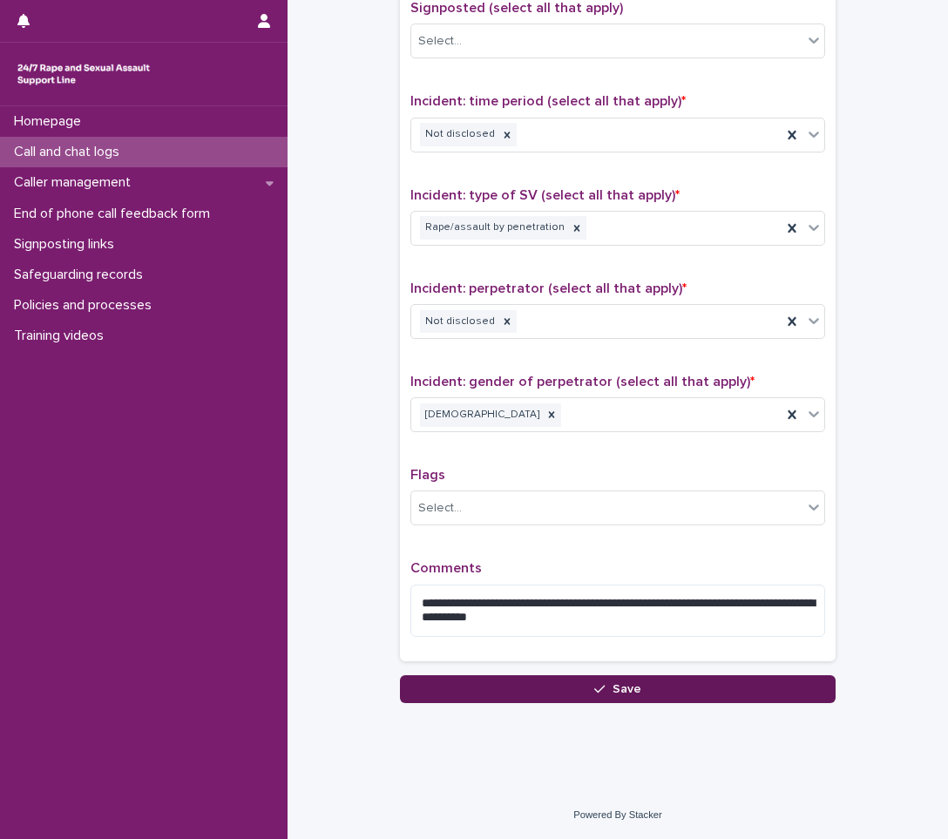
click at [564, 680] on button "Save" at bounding box center [618, 689] width 436 height 28
